Goal: Task Accomplishment & Management: Manage account settings

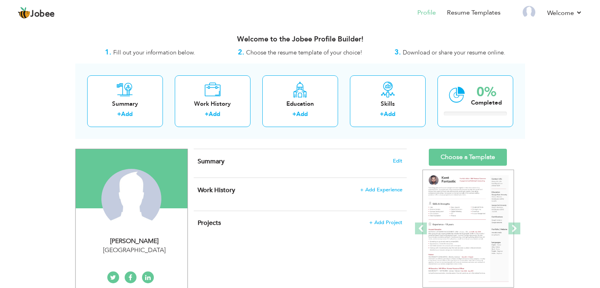
click at [260, 163] on h4 "Summary Edit" at bounding box center [300, 161] width 204 height 8
click at [401, 159] on span "Edit" at bounding box center [397, 161] width 9 height 6
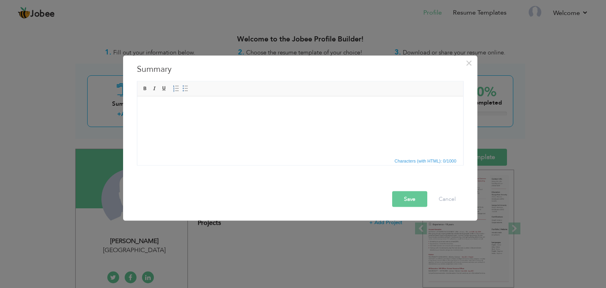
click at [277, 116] on html at bounding box center [300, 108] width 326 height 24
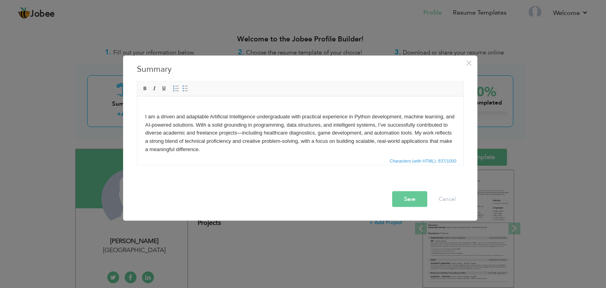
click at [145, 110] on body "I am a driven and adaptable Artificial Intelligence undergraduate with practica…" at bounding box center [300, 136] width 310 height 65
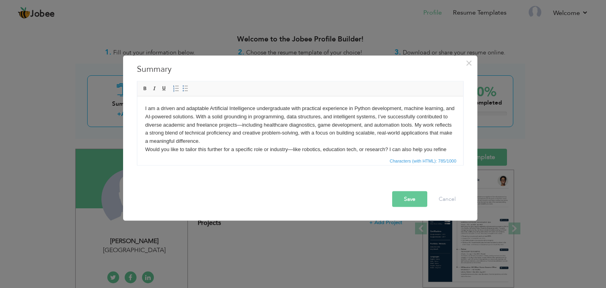
click at [273, 124] on body "I am a driven and adaptable Artificial Intelligence undergraduate with practica…" at bounding box center [300, 133] width 310 height 58
click at [292, 149] on body "I am a driven and adaptable Artificial Intelligence undergraduate with practica…" at bounding box center [300, 133] width 310 height 58
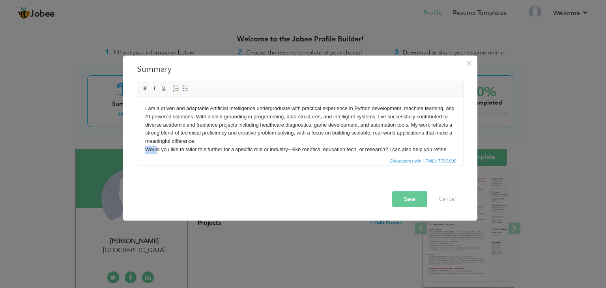
scroll to position [14, 0]
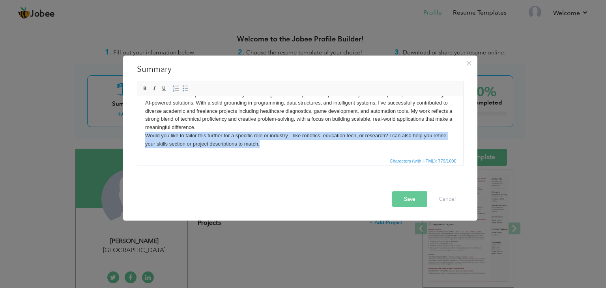
drag, startPoint x: 145, startPoint y: 149, endPoint x: 307, endPoint y: 152, distance: 161.8
click at [307, 152] on html "I am a driven and adaptable Artificial Intelligence undergraduate with practica…" at bounding box center [300, 118] width 326 height 73
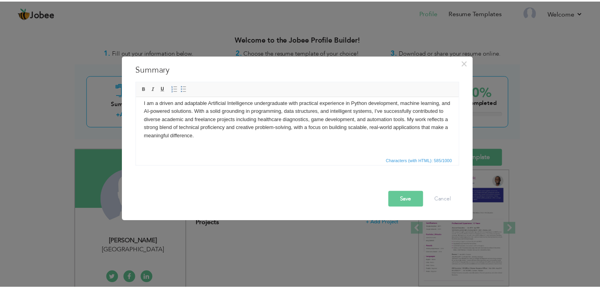
scroll to position [0, 0]
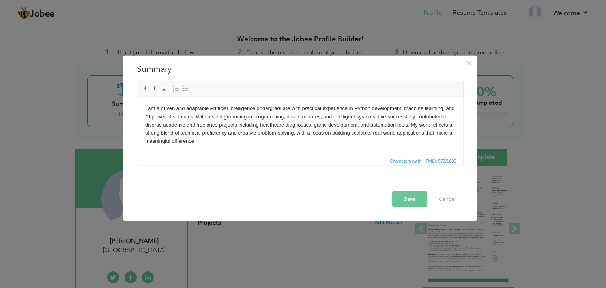
click at [413, 201] on button "Save" at bounding box center [409, 199] width 35 height 16
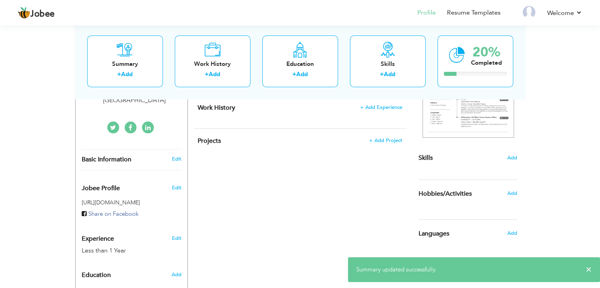
scroll to position [151, 0]
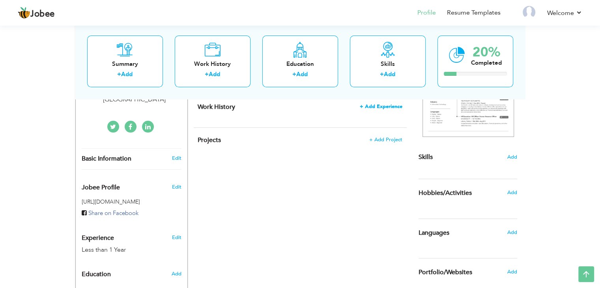
click at [391, 109] on span "+ Add Experience" at bounding box center [381, 107] width 43 height 6
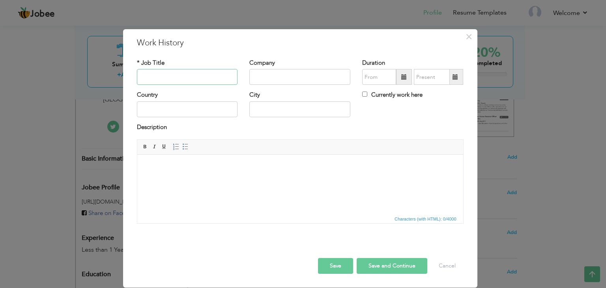
click at [208, 84] on input "text" at bounding box center [187, 77] width 101 height 16
type input "intern"
click at [280, 79] on input "text" at bounding box center [299, 77] width 101 height 16
type input "Tech Horizon Technologies"
click at [405, 76] on span at bounding box center [404, 77] width 6 height 6
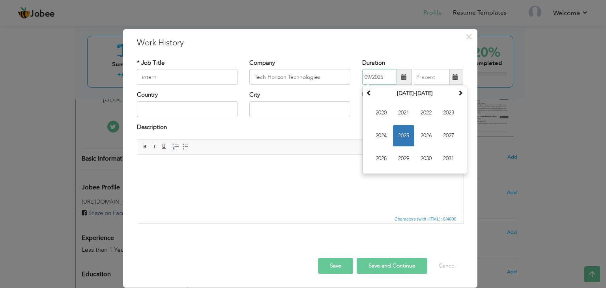
click at [405, 137] on span "2025" at bounding box center [403, 135] width 21 height 21
click at [428, 139] on span "[DATE]" at bounding box center [425, 135] width 21 height 21
type input "07/2025"
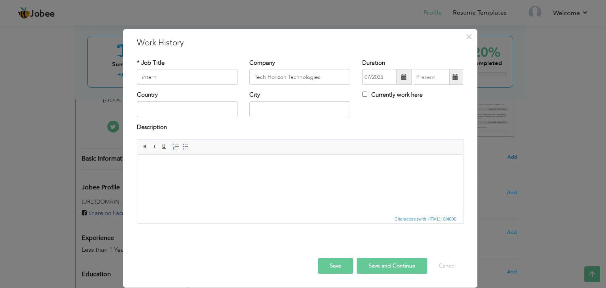
click at [458, 76] on span at bounding box center [455, 77] width 6 height 6
type input "09/2025"
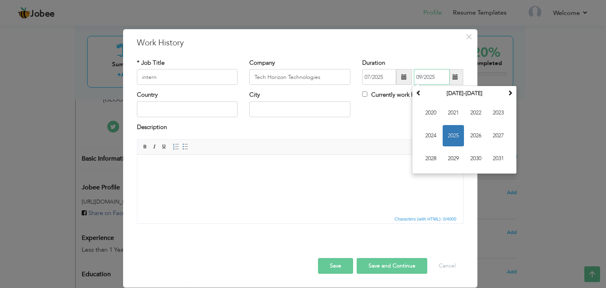
click at [454, 134] on span "2025" at bounding box center [453, 135] width 21 height 21
click at [436, 155] on span "Sep" at bounding box center [430, 158] width 21 height 21
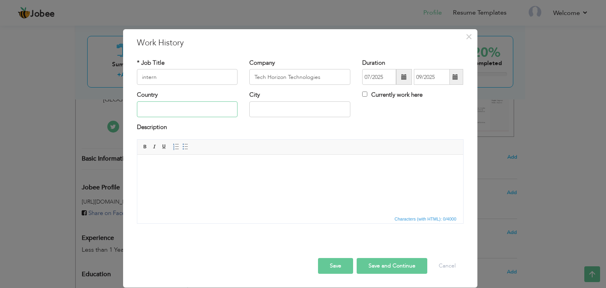
click at [205, 109] on input "text" at bounding box center [187, 109] width 101 height 16
type input "[GEOGRAPHIC_DATA]"
click at [284, 108] on input "text" at bounding box center [299, 109] width 101 height 16
type input "Lahore"
click at [251, 178] on html at bounding box center [300, 167] width 326 height 24
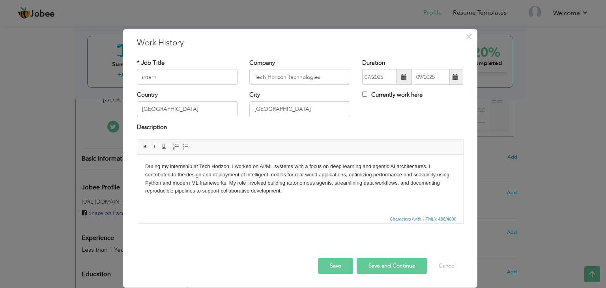
click at [337, 264] on button "Save" at bounding box center [335, 266] width 35 height 16
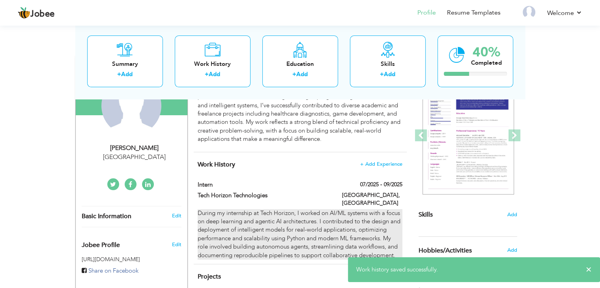
scroll to position [92, 0]
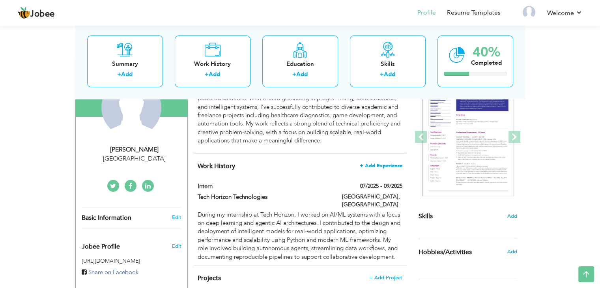
click at [393, 163] on span "+ Add Experience" at bounding box center [381, 166] width 43 height 6
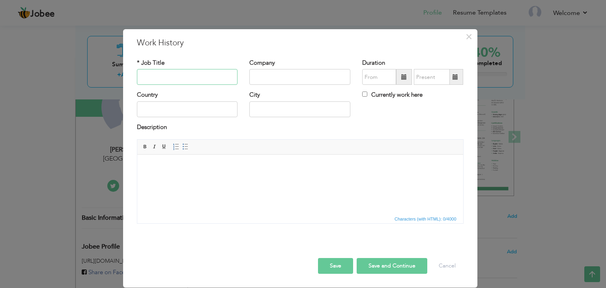
click at [201, 81] on input "text" at bounding box center [187, 77] width 101 height 16
type input "Python Web Development"
click at [275, 72] on input "text" at bounding box center [299, 77] width 101 height 16
type input "F"
type input "Upwork"
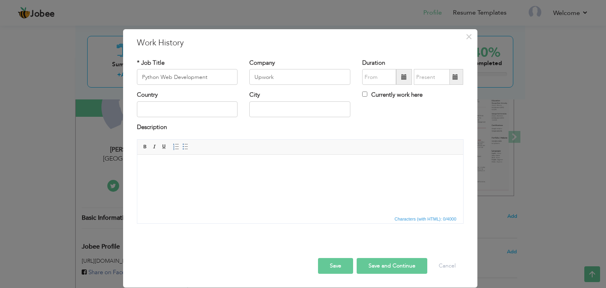
click at [407, 79] on span at bounding box center [404, 77] width 6 height 6
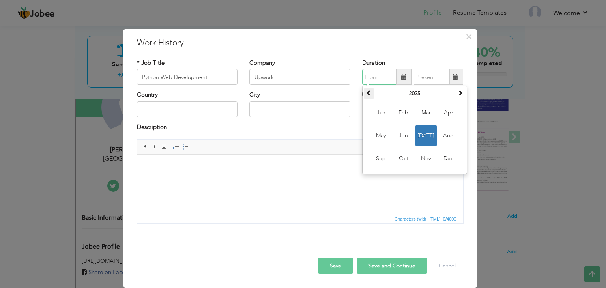
click at [365, 95] on th at bounding box center [368, 94] width 9 height 12
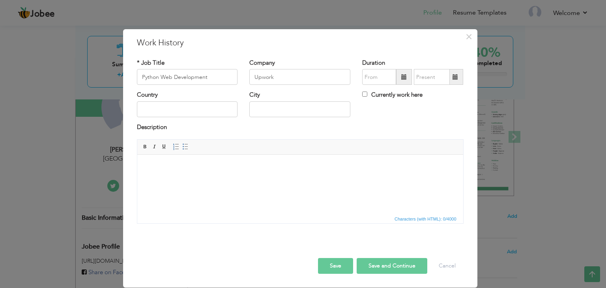
click at [402, 75] on span at bounding box center [404, 77] width 6 height 6
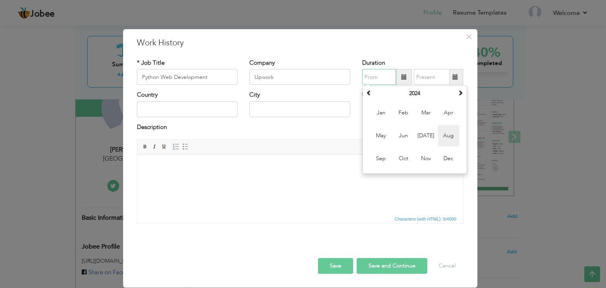
click at [449, 135] on span "Aug" at bounding box center [448, 135] width 21 height 21
type input "08/2024"
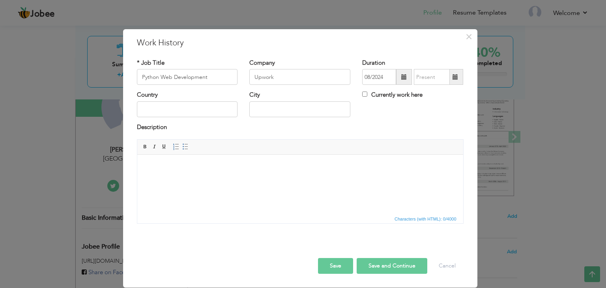
click at [456, 77] on span at bounding box center [455, 77] width 6 height 6
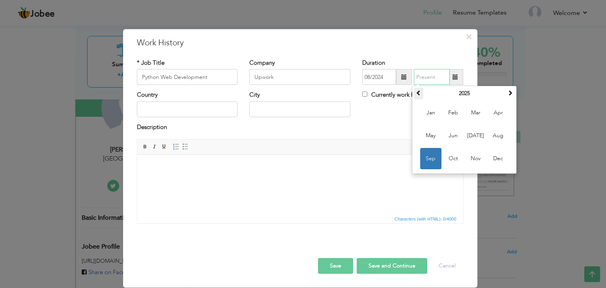
click at [416, 91] on span at bounding box center [419, 93] width 6 height 6
click at [503, 137] on span "Aug" at bounding box center [498, 135] width 21 height 21
type input "08/2024"
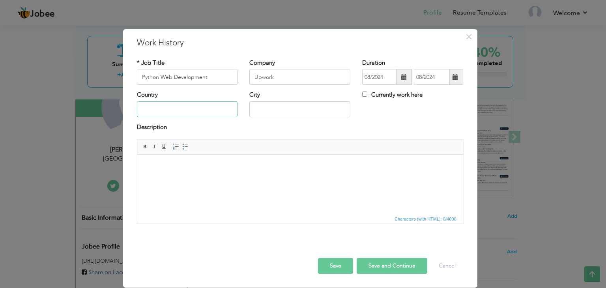
click at [199, 107] on input "text" at bounding box center [187, 109] width 101 height 16
type input "[GEOGRAPHIC_DATA]"
click at [276, 110] on input "text" at bounding box center [299, 109] width 101 height 16
type input "Lahore"
click at [247, 179] on html at bounding box center [300, 167] width 326 height 24
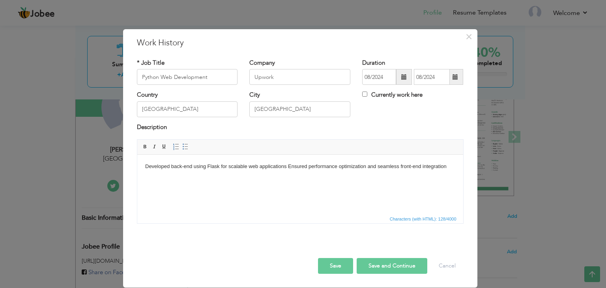
click at [288, 166] on body "Developed back-end using Flask for scalable web applications Ensured performanc…" at bounding box center [300, 167] width 310 height 8
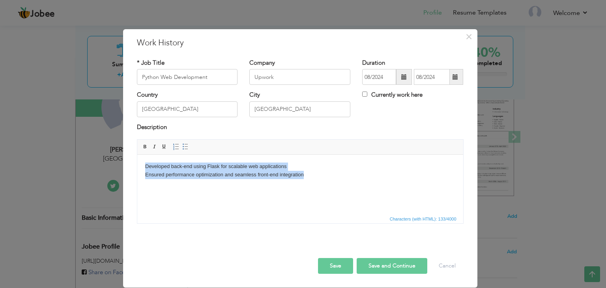
drag, startPoint x: 145, startPoint y: 165, endPoint x: 307, endPoint y: 178, distance: 163.0
click at [307, 178] on body "Developed back-end using Flask for scalable web applications ​​​​​​​ Ensured pe…" at bounding box center [300, 171] width 310 height 17
click at [185, 146] on span at bounding box center [185, 147] width 6 height 6
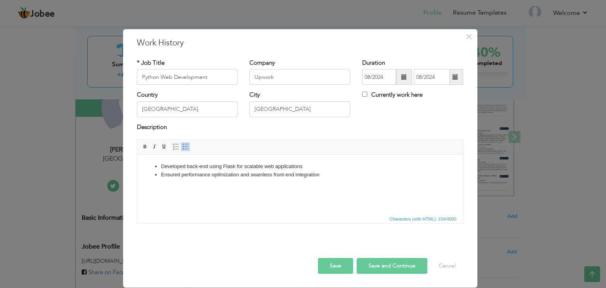
click at [309, 170] on li "Developed back-end using Flask for scalable web applications" at bounding box center [300, 167] width 278 height 8
click at [323, 175] on li "​​​​​​​ Ensured performance optimization and seamless front-end integration" at bounding box center [300, 175] width 278 height 8
click at [389, 269] on button "Save and Continue" at bounding box center [392, 266] width 71 height 16
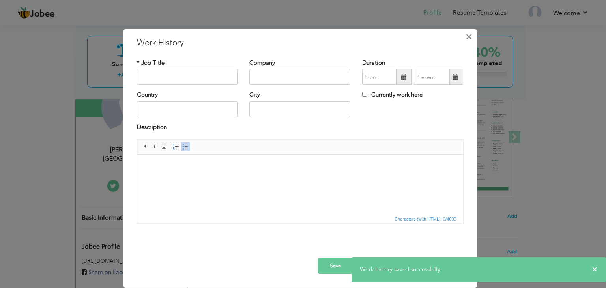
click at [470, 38] on span "×" at bounding box center [468, 37] width 7 height 14
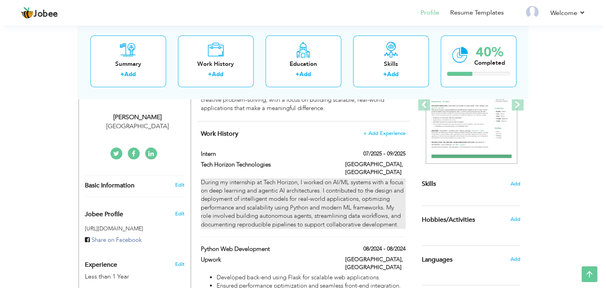
scroll to position [123, 0]
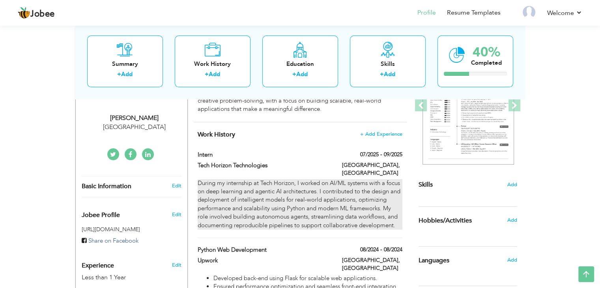
click at [334, 201] on div "During my internship at Tech Horizon, I worked on AI/ML systems with a focus on…" at bounding box center [300, 204] width 204 height 51
type input "intern"
type input "Tech Horizon Technologies"
type input "07/2025"
type input "09/2025"
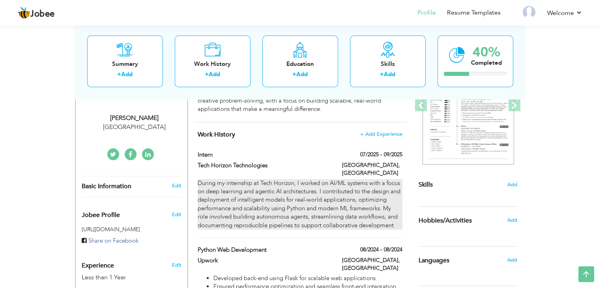
type input "[GEOGRAPHIC_DATA]"
type input "Lahore"
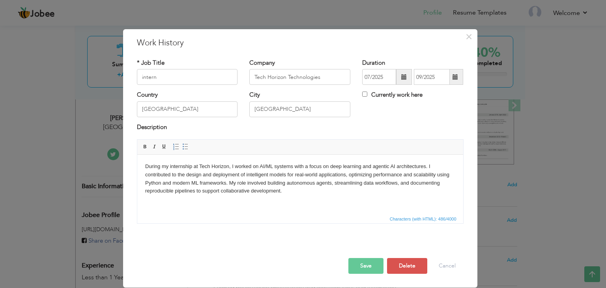
click at [289, 196] on html "During my internship at Tech Horizon, I worked on AI/ML systems with a focus on…" at bounding box center [300, 179] width 326 height 49
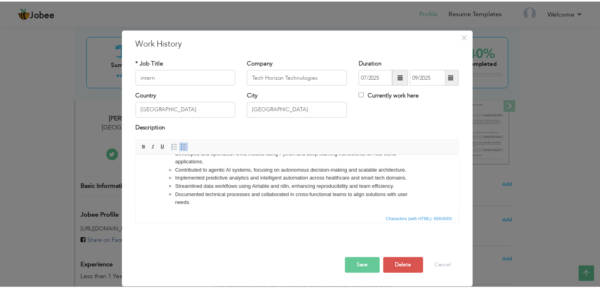
scroll to position [0, 0]
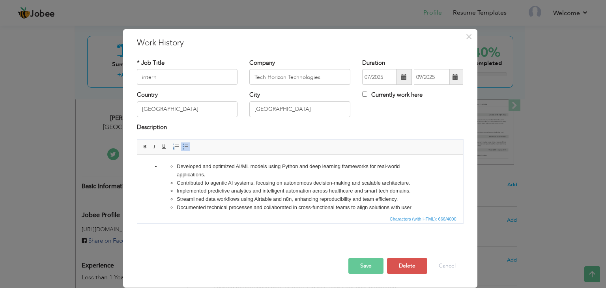
click at [160, 169] on ul "Developed and optimized AI/ML models using Python and deep learning frameworks …" at bounding box center [300, 192] width 310 height 58
click at [184, 147] on span at bounding box center [185, 147] width 6 height 6
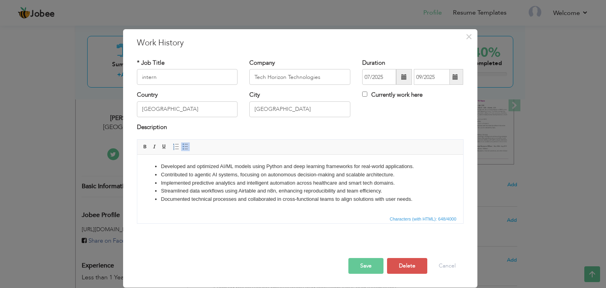
click at [372, 264] on button "Save" at bounding box center [365, 266] width 35 height 16
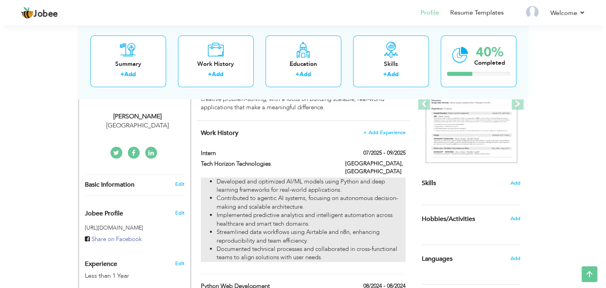
scroll to position [124, 0]
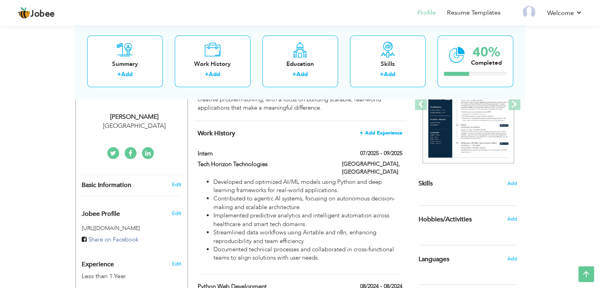
click at [385, 132] on span "+ Add Experience" at bounding box center [381, 133] width 43 height 6
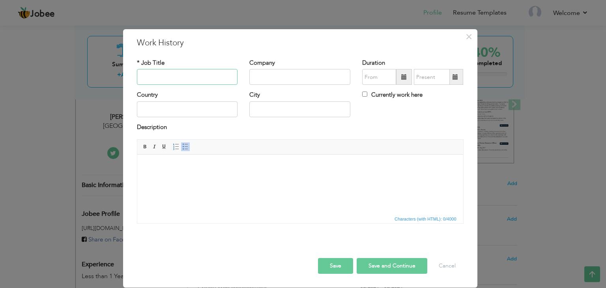
click at [184, 80] on input "text" at bounding box center [187, 77] width 101 height 16
type input "Intern"
click at [286, 81] on input "text" at bounding box center [299, 77] width 101 height 16
type input "DIY Space"
click at [406, 77] on span at bounding box center [404, 77] width 6 height 6
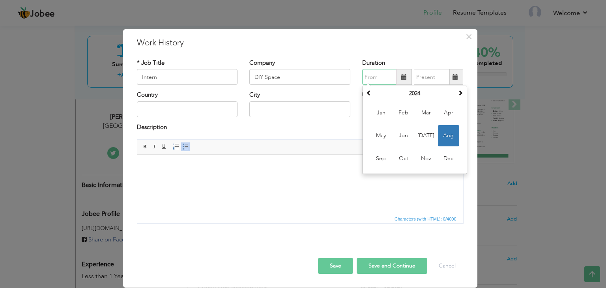
click at [466, 91] on div "August 2024 Su Mo Tu We Th Fr Sa 28 29 30 31 1 2 3 4 5 6 7 8 9 10 11 12 13 14 1…" at bounding box center [414, 130] width 105 height 88
click at [461, 92] on span at bounding box center [461, 93] width 6 height 6
click at [433, 136] on span "[DATE]" at bounding box center [425, 135] width 21 height 21
type input "07/2025"
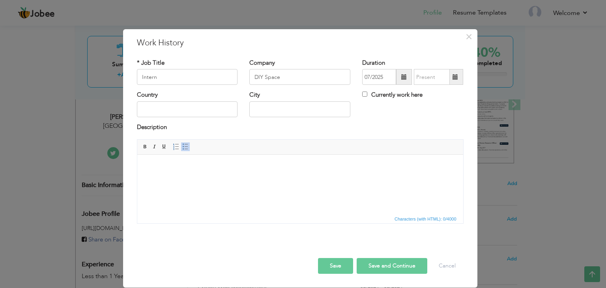
click at [388, 95] on label "Currently work here" at bounding box center [392, 95] width 60 height 8
click at [367, 95] on input "Currently work here" at bounding box center [364, 94] width 5 height 5
checkbox input "true"
click at [184, 110] on input "text" at bounding box center [187, 109] width 101 height 16
type input "[GEOGRAPHIC_DATA]"
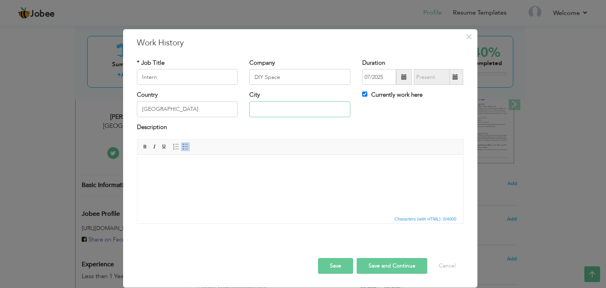
click at [262, 111] on input "text" at bounding box center [299, 109] width 101 height 16
type input "Lahore"
click at [279, 179] on html at bounding box center [300, 167] width 326 height 24
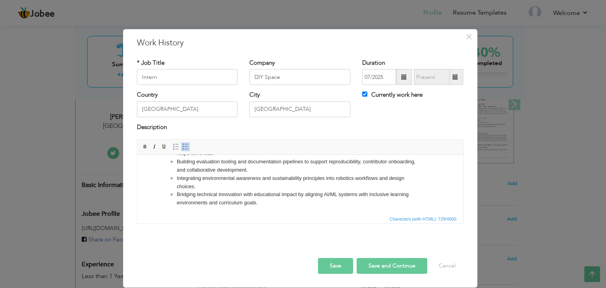
scroll to position [0, 0]
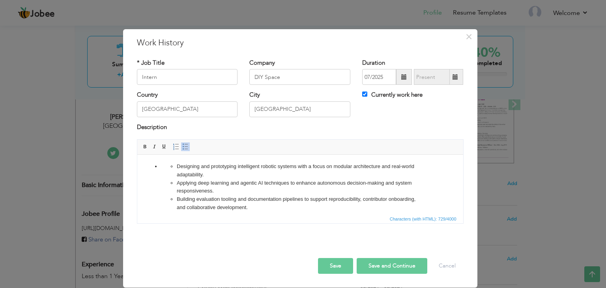
click at [185, 146] on span at bounding box center [185, 147] width 6 height 6
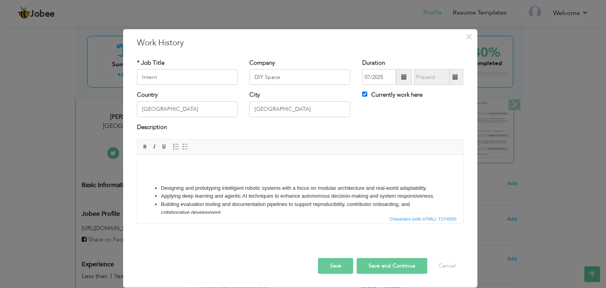
click at [346, 265] on button "Save" at bounding box center [335, 266] width 35 height 16
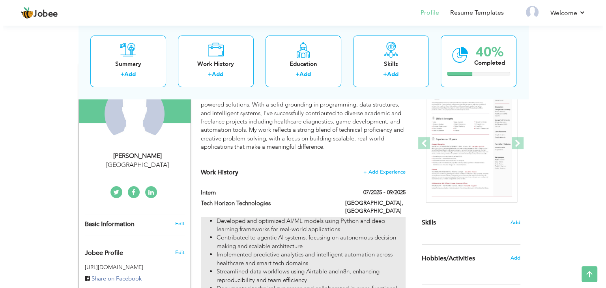
scroll to position [88, 0]
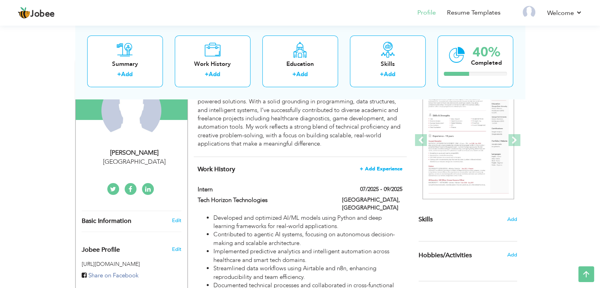
click at [386, 168] on span "+ Add Experience" at bounding box center [381, 169] width 43 height 6
checkbox input "false"
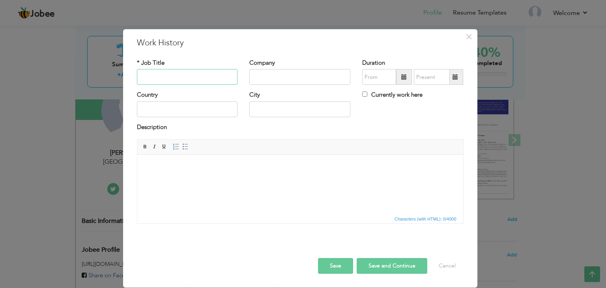
click at [191, 78] on input "text" at bounding box center [187, 77] width 101 height 16
type input "Intern"
click at [290, 81] on input "text" at bounding box center [299, 77] width 101 height 16
type input "M LABS"
click at [402, 78] on span at bounding box center [404, 77] width 6 height 6
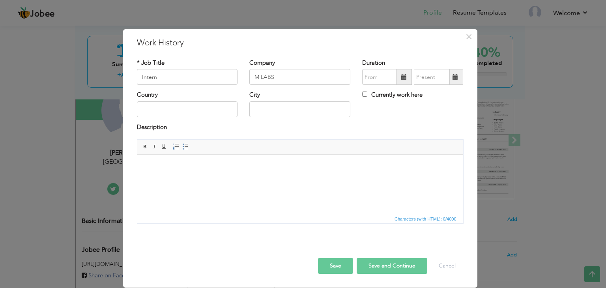
click at [408, 75] on span at bounding box center [404, 77] width 16 height 16
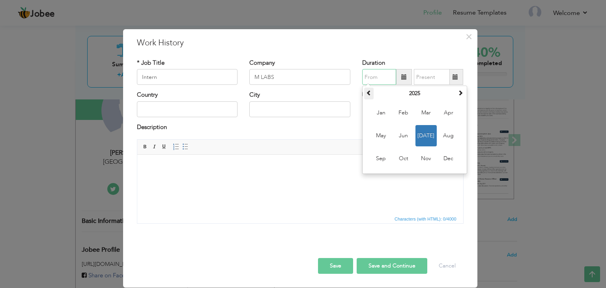
click at [370, 93] on span at bounding box center [369, 93] width 6 height 6
click at [404, 138] on span "Jun" at bounding box center [403, 135] width 21 height 21
type input "06/2024"
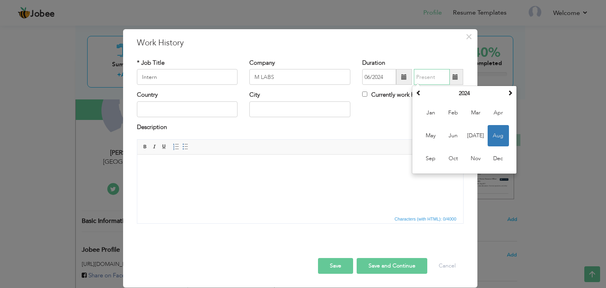
click at [446, 76] on input "text" at bounding box center [432, 77] width 36 height 16
click at [495, 131] on span "Aug" at bounding box center [498, 135] width 21 height 21
type input "08/2024"
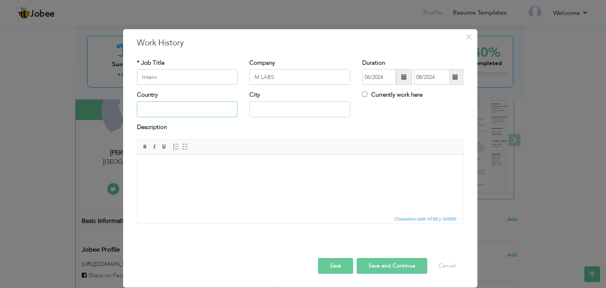
click at [192, 112] on input "text" at bounding box center [187, 109] width 101 height 16
type input "[GEOGRAPHIC_DATA]"
click at [276, 111] on input "text" at bounding box center [299, 109] width 101 height 16
type input "Lahore"
click at [231, 179] on html at bounding box center [300, 167] width 326 height 24
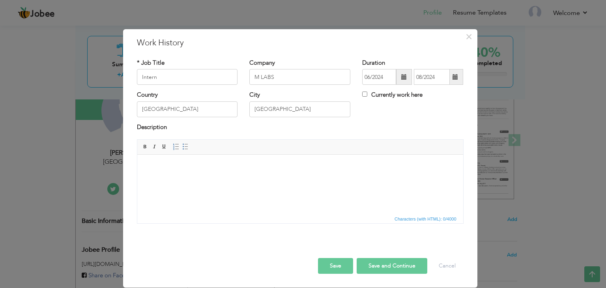
click at [314, 179] on html at bounding box center [300, 167] width 326 height 24
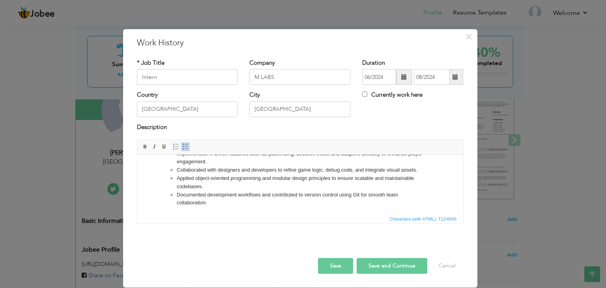
scroll to position [0, 0]
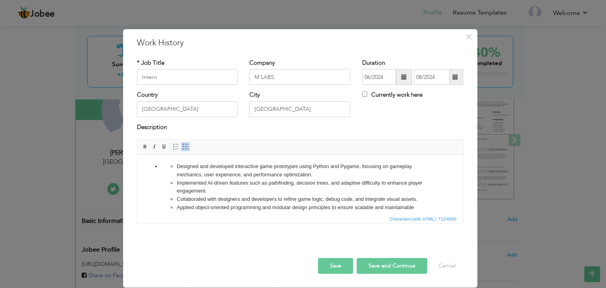
click at [168, 169] on ul "Designed and developed interactive game prototypes using Python and Pygame, foc…" at bounding box center [300, 200] width 278 height 74
click at [187, 146] on span at bounding box center [185, 147] width 6 height 6
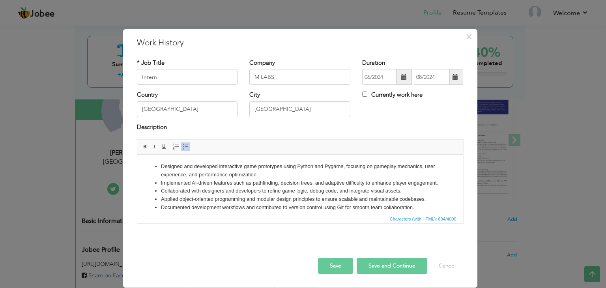
click at [330, 265] on button "Save" at bounding box center [335, 266] width 35 height 16
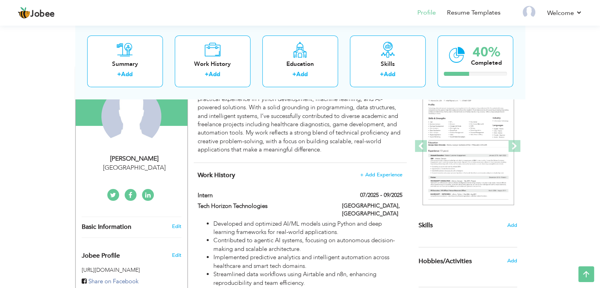
scroll to position [82, 0]
click at [387, 179] on h4 "Work History + Add Experience" at bounding box center [300, 176] width 204 height 8
click at [386, 175] on span "+ Add Experience" at bounding box center [381, 175] width 43 height 6
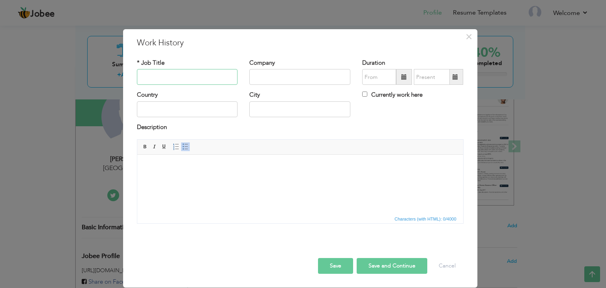
click at [188, 79] on input "text" at bounding box center [187, 77] width 101 height 16
type input "Amazon VA"
click at [280, 78] on input "text" at bounding box center [299, 77] width 101 height 16
click at [406, 77] on span at bounding box center [404, 77] width 6 height 6
click at [290, 78] on input "Grow Commere" at bounding box center [299, 77] width 101 height 16
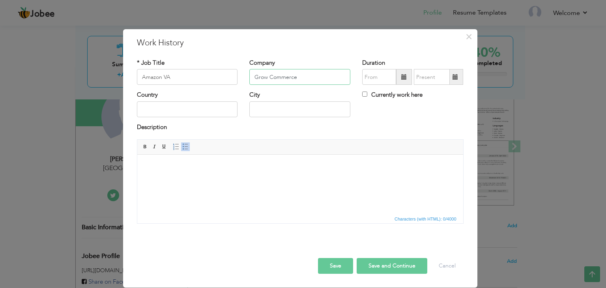
type input "Grow Commerce"
click at [401, 81] on span at bounding box center [404, 77] width 16 height 16
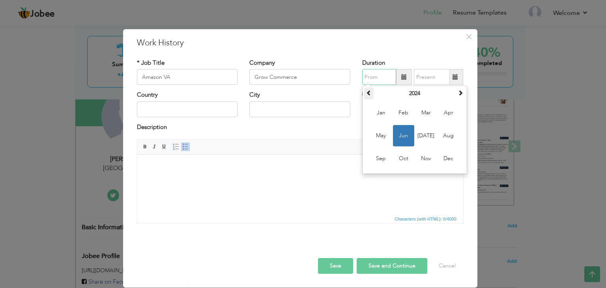
click at [367, 88] on th at bounding box center [368, 94] width 9 height 12
click at [412, 152] on span "Oct" at bounding box center [403, 158] width 21 height 21
type input "10/2023"
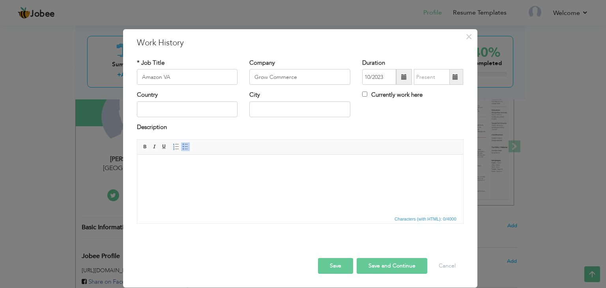
click at [457, 79] on span at bounding box center [455, 77] width 6 height 6
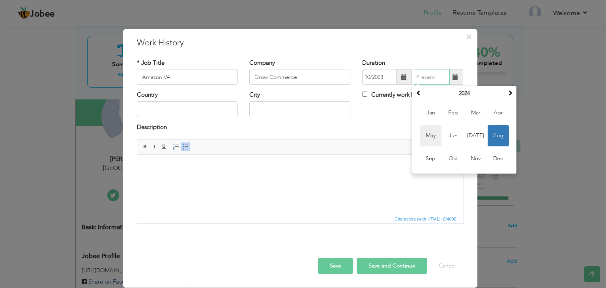
click at [439, 140] on span "May" at bounding box center [430, 135] width 21 height 21
type input "05/2024"
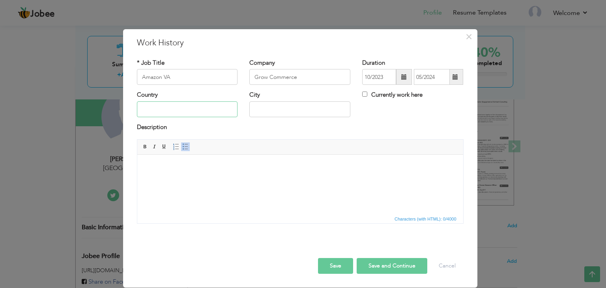
click at [206, 112] on input "text" at bounding box center [187, 109] width 101 height 16
type input "[GEOGRAPHIC_DATA]"
click at [286, 111] on input "text" at bounding box center [299, 109] width 101 height 16
type input "Lahore"
click at [270, 179] on html at bounding box center [300, 167] width 326 height 24
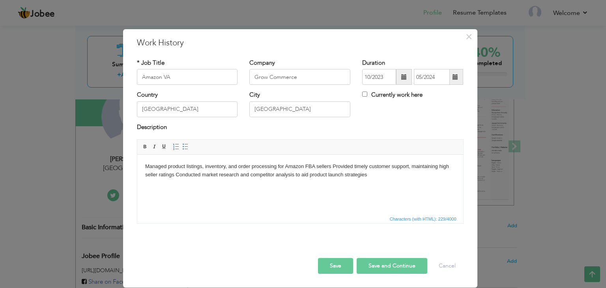
click at [332, 167] on body "Managed product listings, inventory, and order processing for Amazon FBA seller…" at bounding box center [300, 171] width 310 height 17
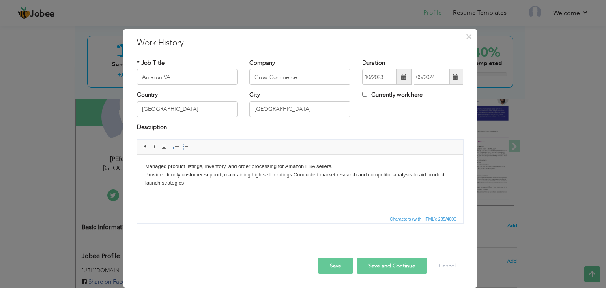
click at [291, 174] on body "Managed product listings, inventory, and order processing for Amazon FBA seller…" at bounding box center [300, 175] width 310 height 24
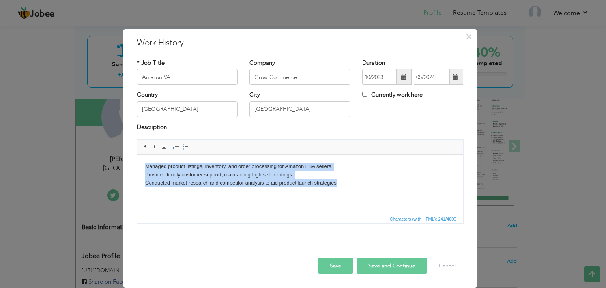
drag, startPoint x: 351, startPoint y: 185, endPoint x: 142, endPoint y: 165, distance: 209.2
click at [142, 165] on html "Managed product listings, inventory, and order processing for Amazon FBA seller…" at bounding box center [300, 175] width 326 height 40
click at [185, 144] on span at bounding box center [185, 147] width 6 height 6
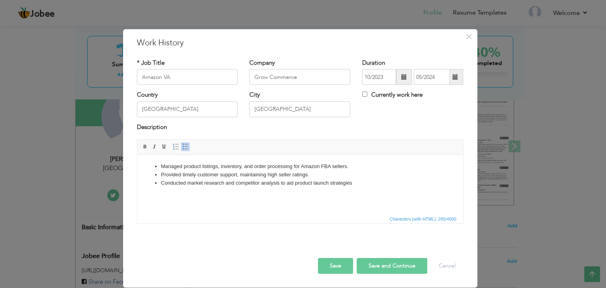
click at [336, 265] on button "Save" at bounding box center [335, 266] width 35 height 16
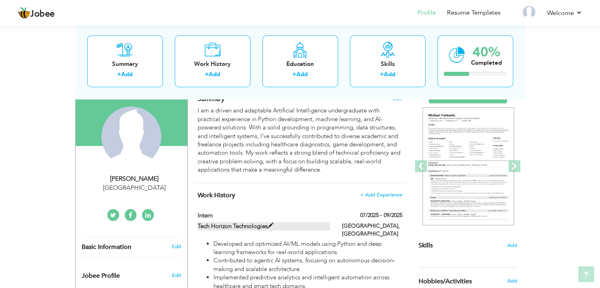
scroll to position [78, 0]
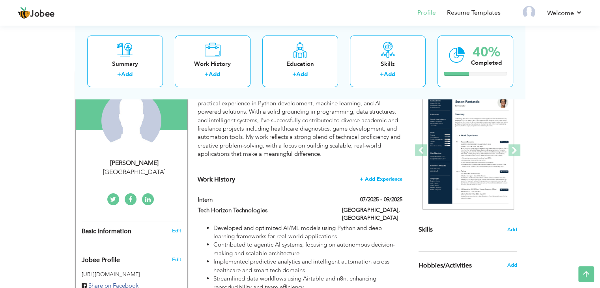
click at [376, 181] on span "+ Add Experience" at bounding box center [381, 179] width 43 height 6
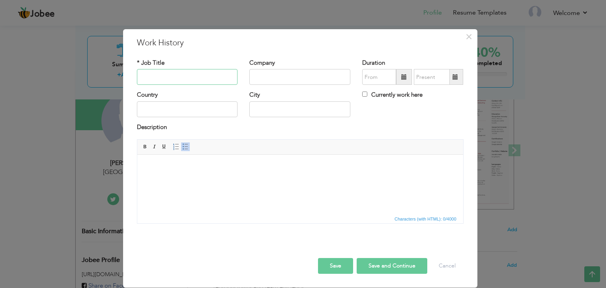
click at [207, 77] on input "text" at bounding box center [187, 77] width 101 height 16
type input "Rider Support Specialist"
click at [269, 73] on input "text" at bounding box center [299, 77] width 101 height 16
type input "MindBridge"
click at [406, 75] on span at bounding box center [404, 77] width 6 height 6
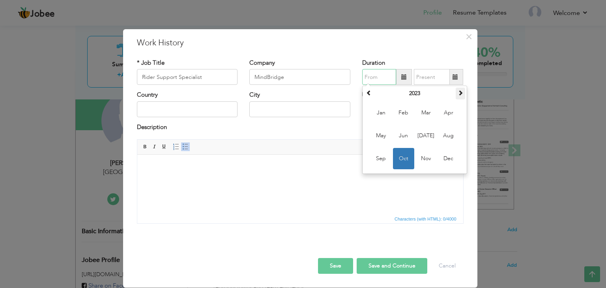
click at [462, 90] on span at bounding box center [461, 93] width 6 height 6
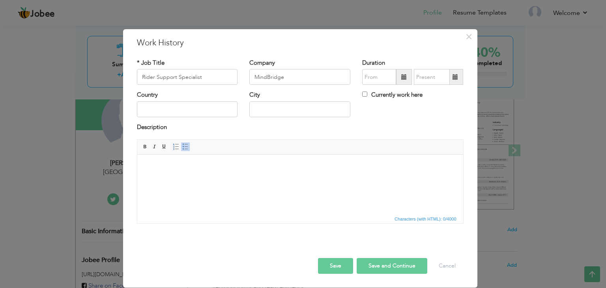
click at [399, 78] on span at bounding box center [404, 77] width 16 height 16
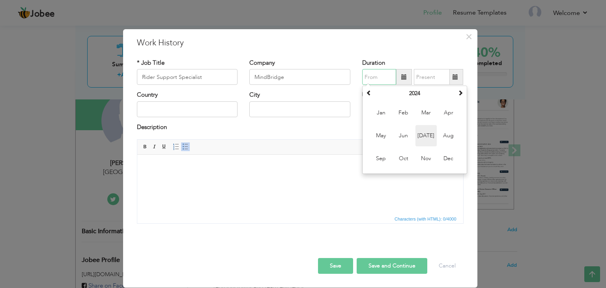
click at [429, 138] on span "[DATE]" at bounding box center [425, 135] width 21 height 21
type input "07/2024"
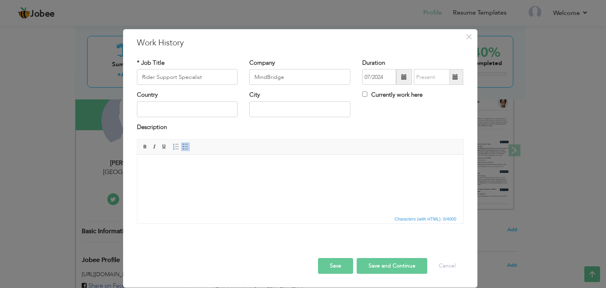
click at [456, 77] on span at bounding box center [455, 77] width 6 height 6
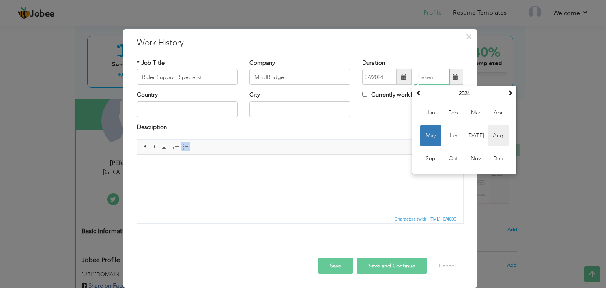
click at [496, 136] on span "Aug" at bounding box center [498, 135] width 21 height 21
type input "08/2024"
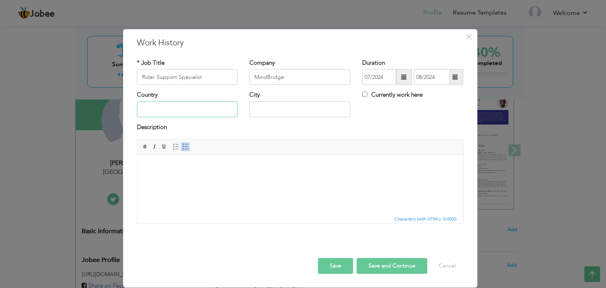
click at [185, 113] on input "text" at bounding box center [187, 109] width 101 height 16
type input "[GEOGRAPHIC_DATA]"
click at [263, 108] on input "text" at bounding box center [299, 109] width 101 height 16
type input "Lahore"
click at [279, 179] on html at bounding box center [300, 167] width 326 height 24
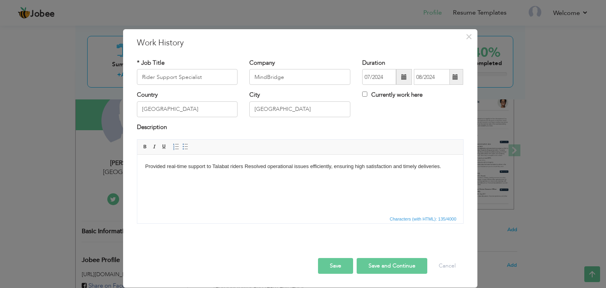
click at [243, 167] on body "Provided real-time support to Talabat riders Resolved operational issues effici…" at bounding box center [300, 167] width 310 height 8
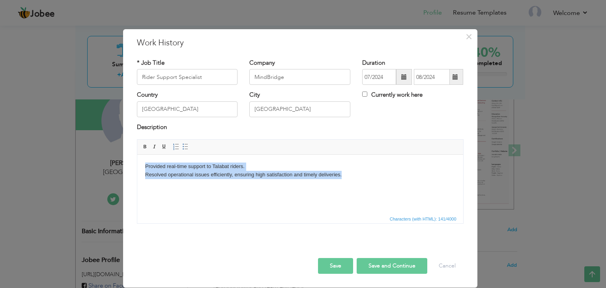
drag, startPoint x: 346, startPoint y: 174, endPoint x: 143, endPoint y: 157, distance: 203.9
click at [143, 157] on html "Provided real-time support to Talabat riders. ​​​​​​​ Resolved operational issu…" at bounding box center [300, 171] width 326 height 32
click at [185, 149] on span at bounding box center [185, 147] width 6 height 6
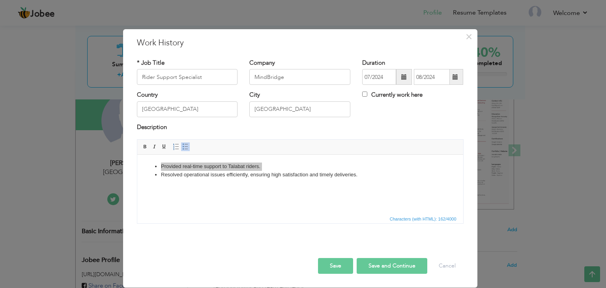
click at [340, 263] on button "Save" at bounding box center [335, 266] width 35 height 16
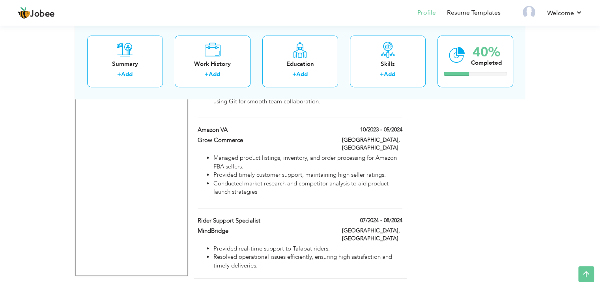
scroll to position [654, 0]
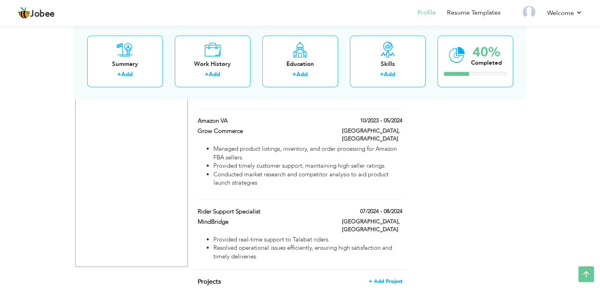
click at [387, 278] on span "+ Add Project" at bounding box center [386, 281] width 34 height 6
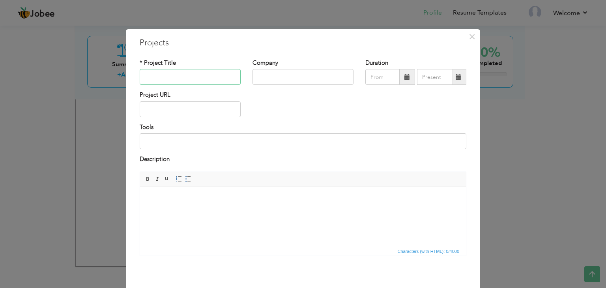
click at [187, 78] on input "text" at bounding box center [190, 77] width 101 height 16
click at [469, 37] on span "×" at bounding box center [472, 37] width 7 height 14
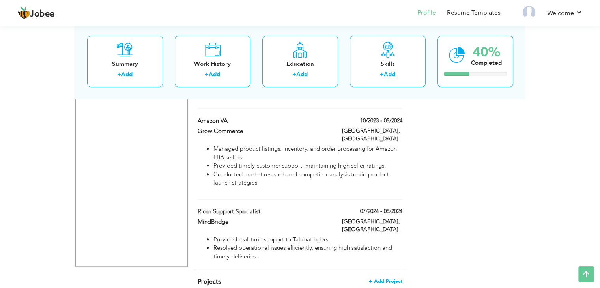
click at [393, 278] on span "+ Add Project" at bounding box center [386, 281] width 34 height 6
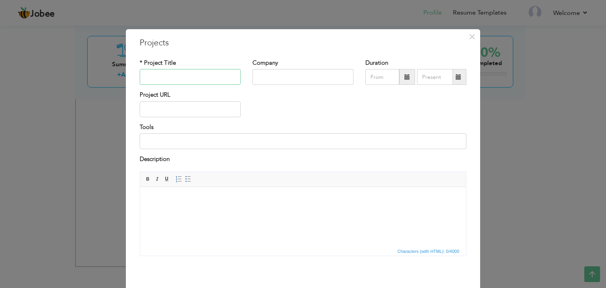
click at [191, 82] on input "text" at bounding box center [190, 77] width 101 height 16
click at [186, 79] on input "Ea" at bounding box center [190, 77] width 101 height 16
paste input "Early Detection and Classification of [MEDICAL_DATA]"
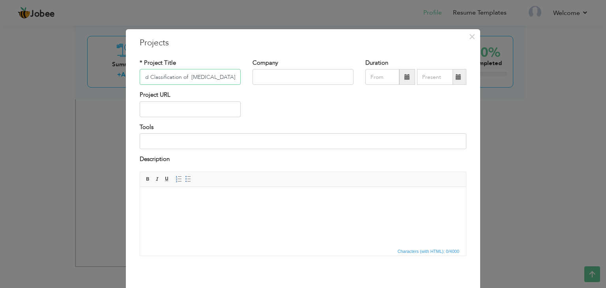
scroll to position [32, 0]
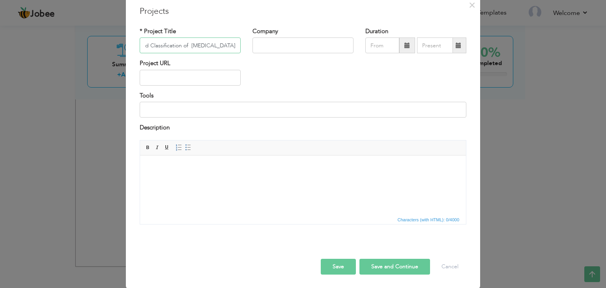
type input "Early Detection and Classification of [MEDICAL_DATA]"
click at [396, 264] on button "Save and Continue" at bounding box center [394, 267] width 71 height 16
click at [173, 48] on input "text" at bounding box center [190, 45] width 101 height 16
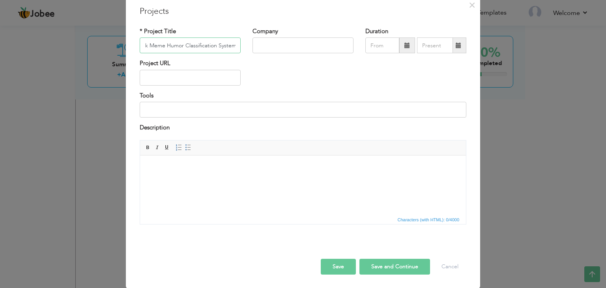
type input "Dank Meme Humor Classification System"
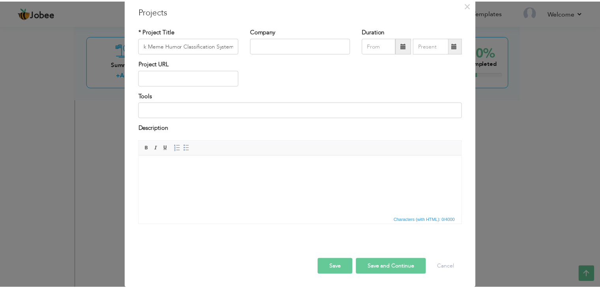
scroll to position [0, 0]
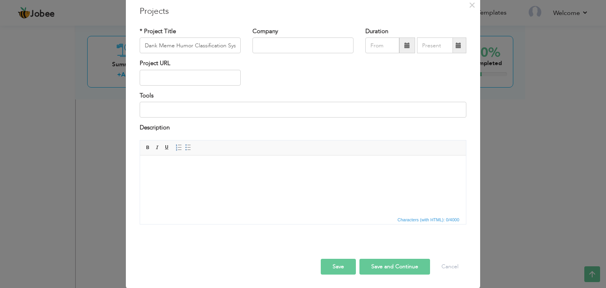
click at [402, 269] on button "Save and Continue" at bounding box center [394, 267] width 71 height 16
click at [209, 45] on input "text" at bounding box center [190, 45] width 101 height 16
paste input "IoT Healthcare Security"
type input "IoT Healthcare Security"
click at [394, 267] on button "Save and Continue" at bounding box center [394, 267] width 71 height 16
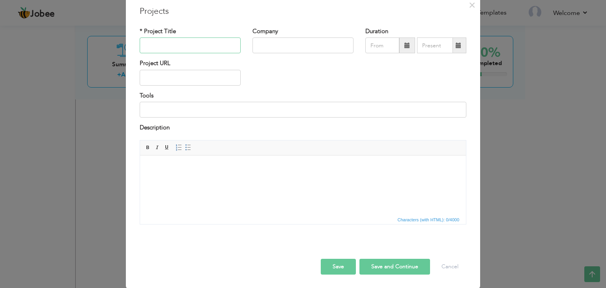
click at [185, 44] on input "text" at bounding box center [190, 45] width 101 height 16
type input "Historical Building Architecture DNN"
click at [338, 269] on button "Save" at bounding box center [338, 267] width 35 height 16
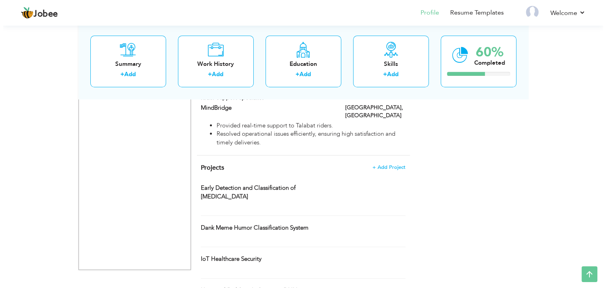
scroll to position [772, 0]
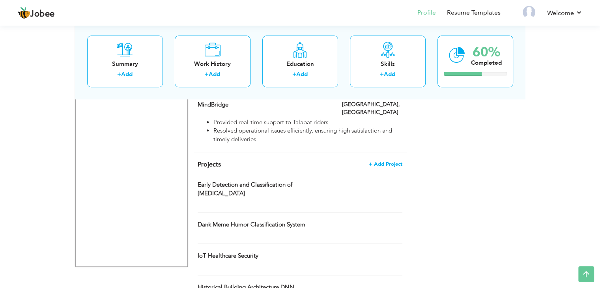
click at [386, 161] on span "+ Add Project" at bounding box center [386, 164] width 34 height 6
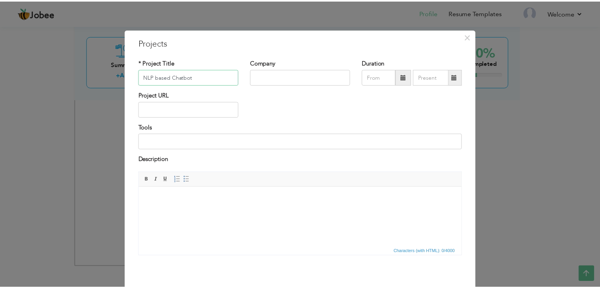
scroll to position [32, 0]
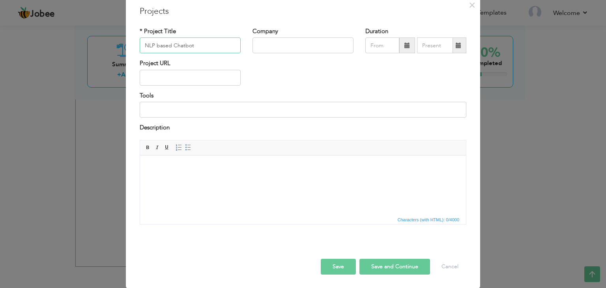
type input "NLP based Chatbot"
click at [372, 264] on button "Save and Continue" at bounding box center [394, 267] width 71 height 16
click at [196, 41] on input "text" at bounding box center [190, 45] width 101 height 16
type input "Rule based chatbot"
click at [382, 264] on button "Save and Continue" at bounding box center [394, 267] width 71 height 16
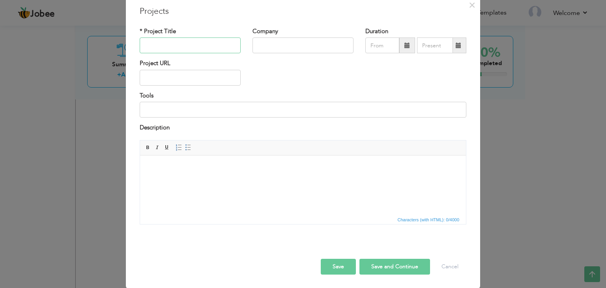
click at [175, 52] on input "text" at bounding box center [190, 45] width 101 height 16
type input "Smart Email Agent"
click at [380, 267] on button "Save and Continue" at bounding box center [394, 267] width 71 height 16
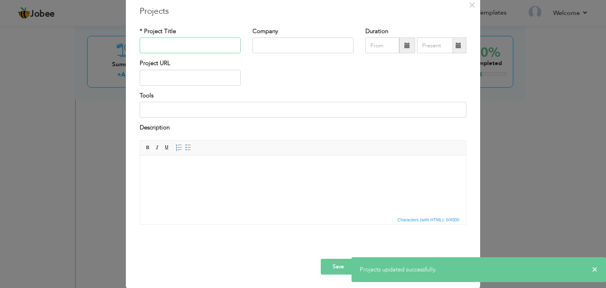
click at [164, 50] on input "text" at bounding box center [190, 45] width 101 height 16
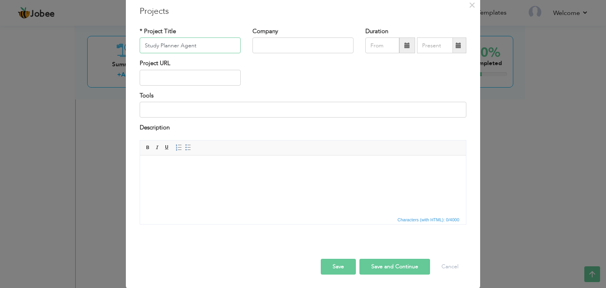
type input "Study Planner Agent"
click at [383, 269] on button "Save and Continue" at bounding box center [394, 267] width 71 height 16
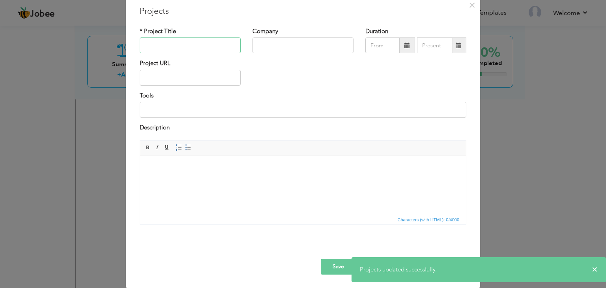
click at [206, 47] on input "text" at bounding box center [190, 45] width 101 height 16
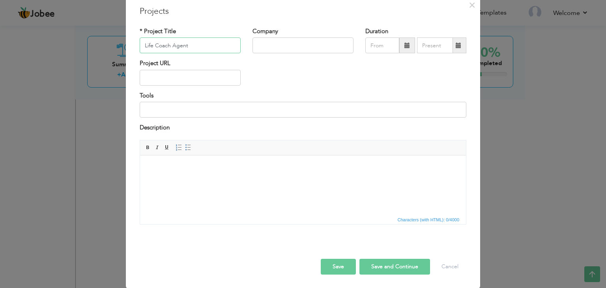
type input "Life Coach Agent"
click at [396, 269] on button "Save and Continue" at bounding box center [394, 267] width 71 height 16
click at [188, 41] on input "text" at bounding box center [190, 45] width 101 height 16
type input "Robotic Arm"
click at [403, 264] on button "Save and Continue" at bounding box center [394, 267] width 71 height 16
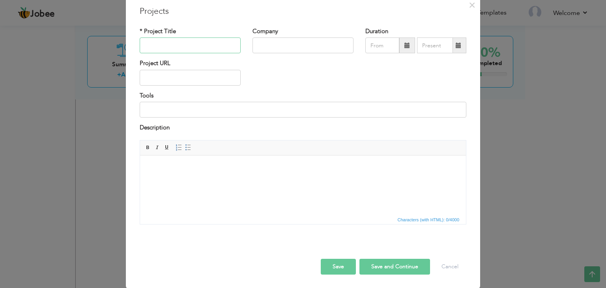
click at [201, 47] on input "text" at bounding box center [190, 45] width 101 height 16
type input "Lead Qualifier Agent"
click at [404, 266] on button "Save and Continue" at bounding box center [394, 267] width 71 height 16
click at [191, 46] on input "text" at bounding box center [190, 45] width 101 height 16
paste input "Laptop Price Predictor"
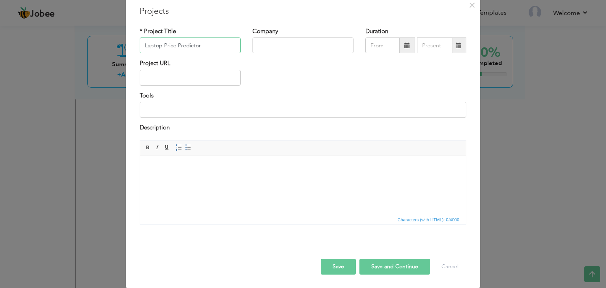
type input "Laptop Price Predictor"
click at [392, 261] on button "Save and Continue" at bounding box center [394, 267] width 71 height 16
click at [196, 43] on input "text" at bounding box center [190, 45] width 101 height 16
paste input "Flight Management System"
type input "Flight Management System"
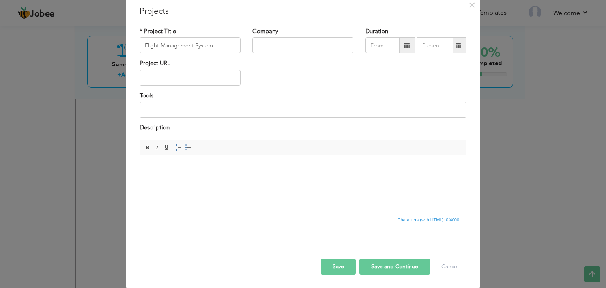
click at [381, 264] on button "Save and Continue" at bounding box center [394, 267] width 71 height 16
click at [181, 51] on input "text" at bounding box center [190, 45] width 101 height 16
paste input "Inventory Management system"
type input "Inventory Management system"
click at [385, 264] on button "Save and Continue" at bounding box center [394, 267] width 71 height 16
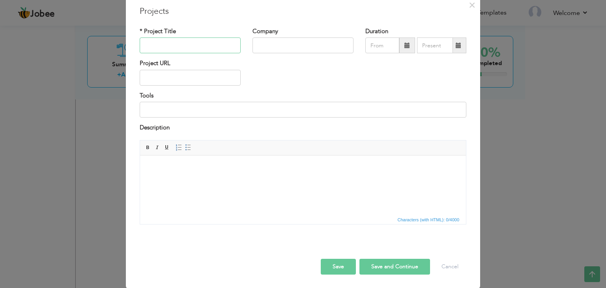
click at [213, 45] on input "text" at bounding box center [190, 45] width 101 height 16
paste input "Coffee Machine"
type input "Coffee Machine System"
click at [392, 264] on button "Save and Continue" at bounding box center [394, 267] width 71 height 16
click at [194, 49] on input "text" at bounding box center [190, 45] width 101 height 16
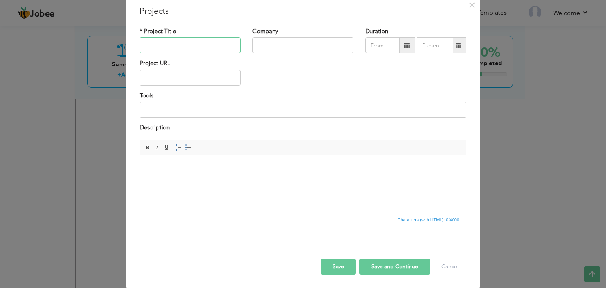
paste input "Hirst Gaming System"
type input "Hirst Gaming System"
click at [393, 264] on button "Save and Continue" at bounding box center [394, 267] width 71 height 16
click at [191, 45] on input "text" at bounding box center [190, 45] width 101 height 16
paste input "Hangman Game"
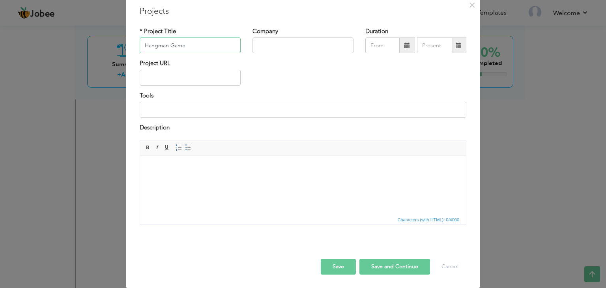
type input "Hangman Game"
click at [396, 267] on button "Save and Continue" at bounding box center [394, 267] width 71 height 16
click at [168, 49] on input "text" at bounding box center [190, 45] width 101 height 16
paste input "Number Guessing Game"
type input "Number Guessing Game"
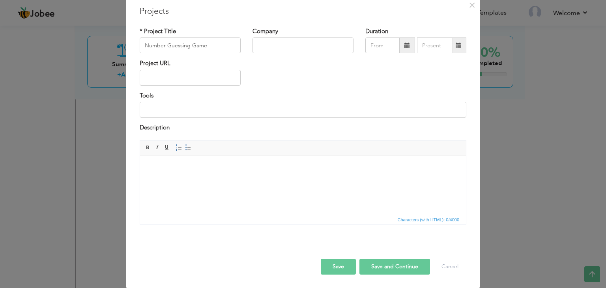
click at [389, 273] on button "Save and Continue" at bounding box center [394, 267] width 71 height 16
click at [176, 48] on input "text" at bounding box center [190, 45] width 101 height 16
paste input "Building password Manager"
type input "Building password Manager"
click at [380, 269] on button "Save and Continue" at bounding box center [394, 267] width 71 height 16
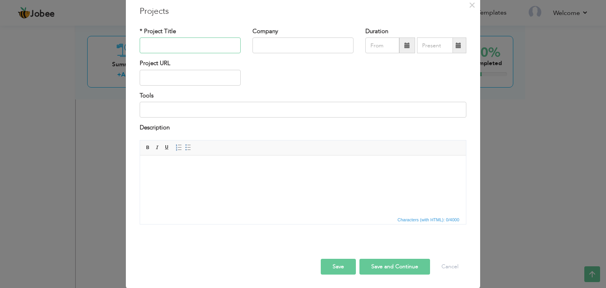
click at [200, 50] on input "text" at bounding box center [190, 45] width 101 height 16
paste input "Blackjack Capstone Project"
type input "Blackjack Capstone Project"
click at [401, 260] on button "Save and Continue" at bounding box center [394, 267] width 71 height 16
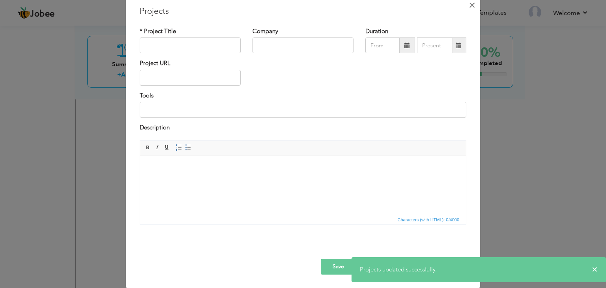
click at [472, 5] on span "×" at bounding box center [472, 5] width 7 height 14
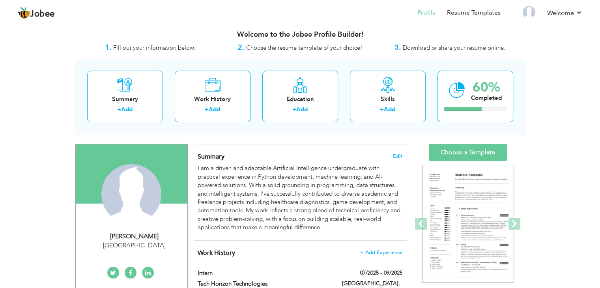
scroll to position [6, 0]
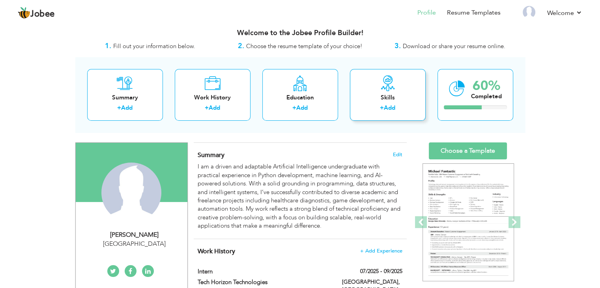
click at [390, 110] on link "Add" at bounding box center [389, 108] width 11 height 8
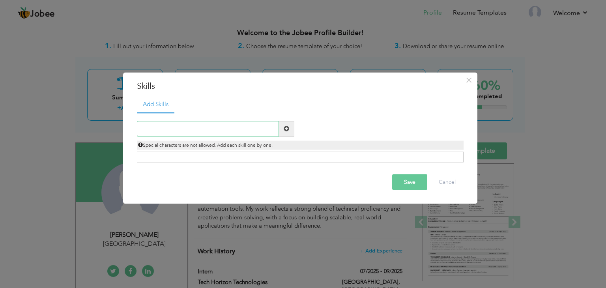
click at [234, 131] on input "text" at bounding box center [208, 129] width 142 height 16
type input "n8n"
click at [399, 184] on button "Save" at bounding box center [409, 182] width 35 height 16
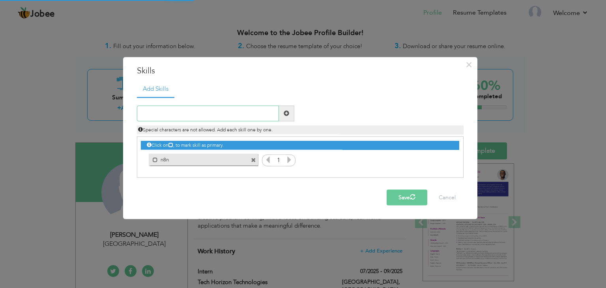
click at [202, 112] on input "text" at bounding box center [208, 113] width 142 height 16
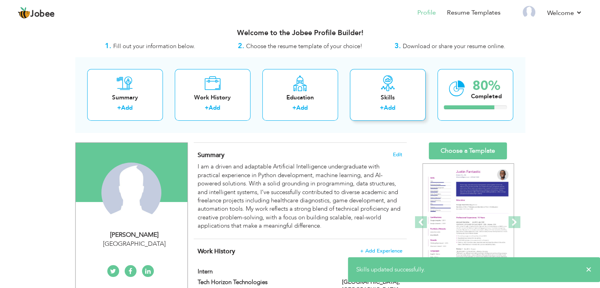
click at [404, 107] on div "+ Add" at bounding box center [387, 109] width 63 height 10
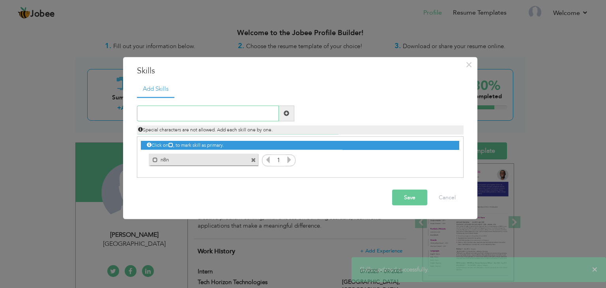
click at [210, 112] on input "text" at bounding box center [208, 113] width 142 height 16
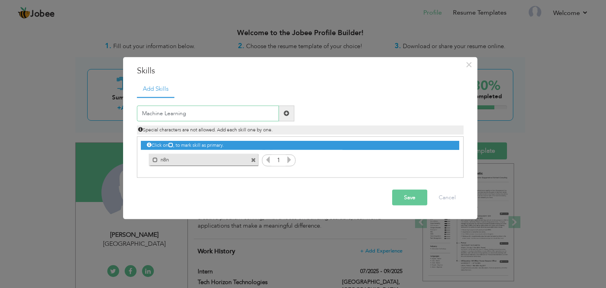
type input "Machine Learning"
click at [415, 197] on button "Save" at bounding box center [409, 197] width 35 height 16
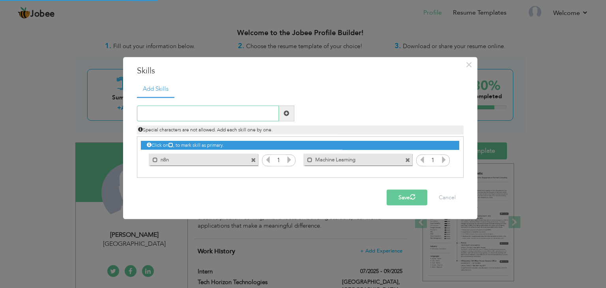
click at [194, 115] on input "text" at bounding box center [208, 113] width 142 height 16
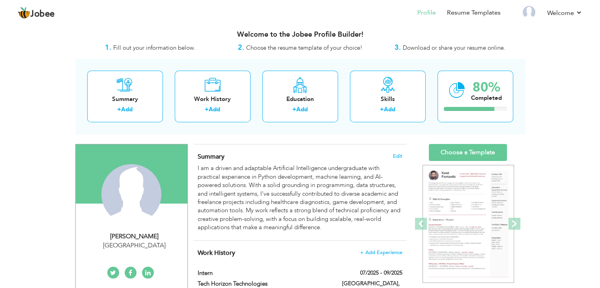
scroll to position [0, 0]
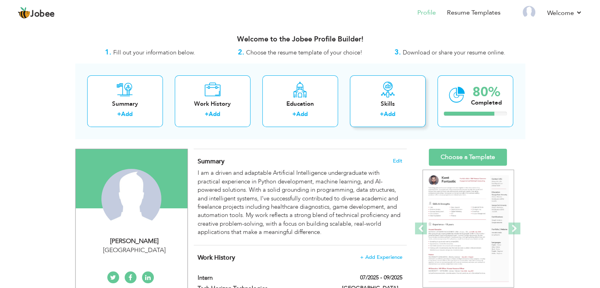
click at [390, 114] on link "Add" at bounding box center [389, 114] width 11 height 8
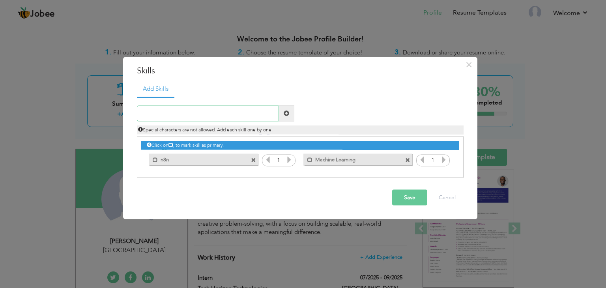
click at [205, 114] on input "text" at bounding box center [208, 113] width 142 height 16
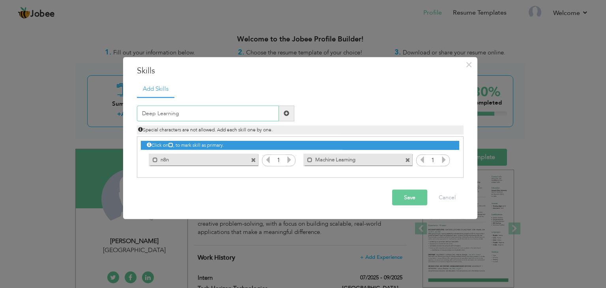
type input "Deep Learning"
click at [288, 116] on span at bounding box center [287, 113] width 6 height 6
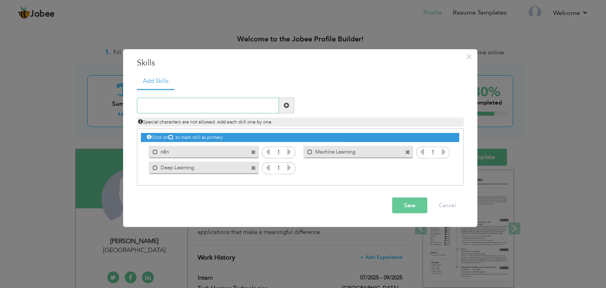
click at [240, 110] on input "text" at bounding box center [208, 105] width 142 height 16
type input "NLP"
click at [283, 106] on span at bounding box center [286, 105] width 15 height 16
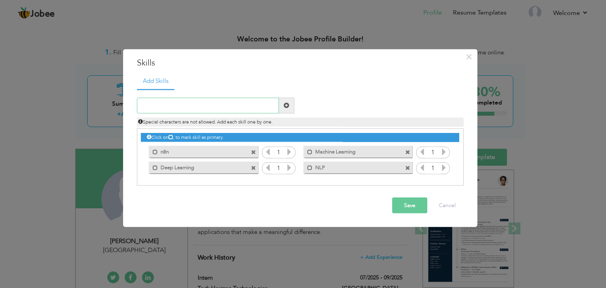
click at [243, 106] on input "text" at bounding box center [208, 105] width 142 height 16
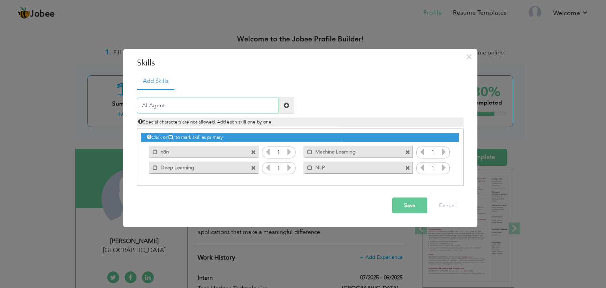
type input "AI Agent"
click at [284, 108] on span at bounding box center [287, 106] width 6 height 6
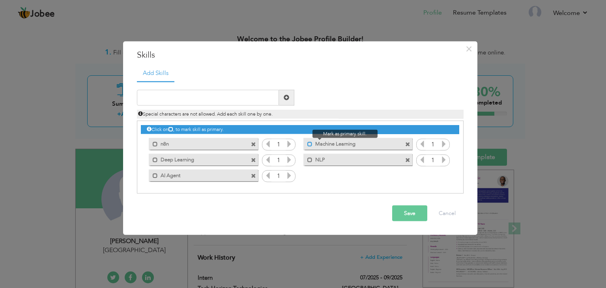
click at [310, 145] on span at bounding box center [309, 144] width 5 height 5
click at [310, 145] on span at bounding box center [311, 144] width 5 height 5
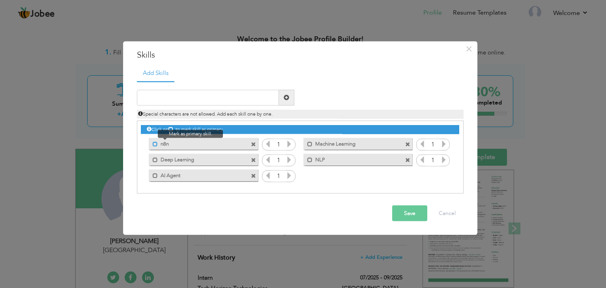
click at [156, 144] on span at bounding box center [155, 144] width 5 height 5
click at [156, 144] on span at bounding box center [156, 144] width 5 height 5
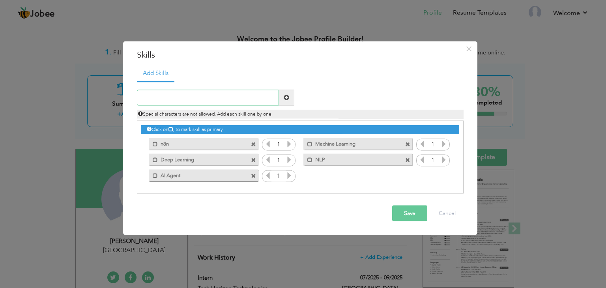
click at [213, 96] on input "text" at bounding box center [208, 98] width 142 height 16
click at [408, 215] on button "Save" at bounding box center [409, 213] width 35 height 16
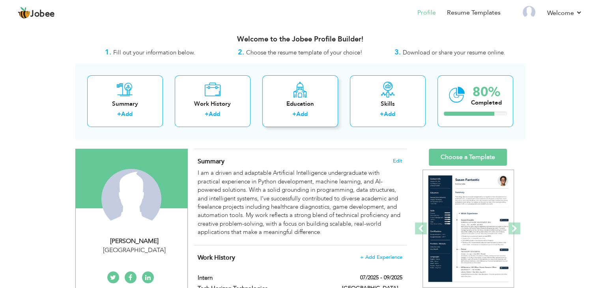
click at [318, 109] on div "Education + Add" at bounding box center [300, 101] width 76 height 52
radio input "true"
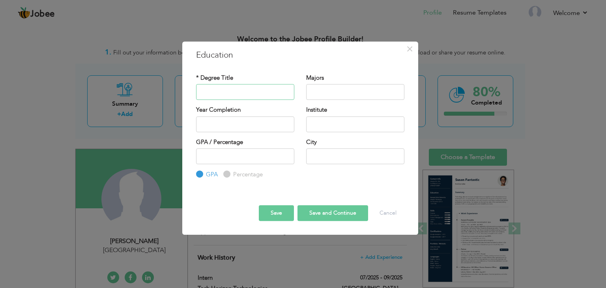
click at [241, 90] on input "text" at bounding box center [245, 92] width 98 height 16
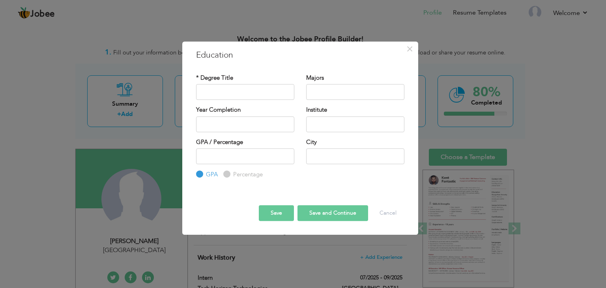
click at [231, 176] on label "Percentage" at bounding box center [247, 174] width 32 height 8
click at [228, 176] on input "Percentage" at bounding box center [225, 174] width 5 height 5
radio input "true"
click at [200, 176] on input "GPA" at bounding box center [198, 174] width 5 height 5
radio input "true"
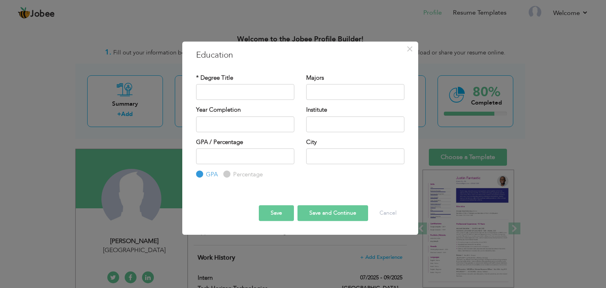
click at [224, 175] on input "Percentage" at bounding box center [225, 174] width 5 height 5
radio input "true"
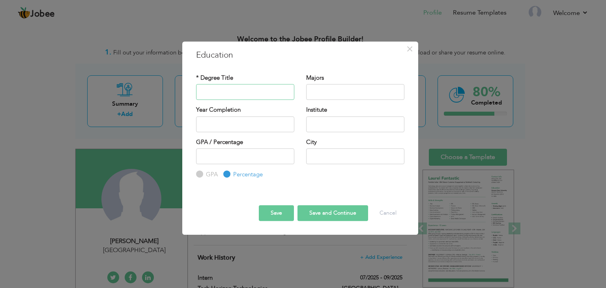
click at [234, 95] on input "text" at bounding box center [245, 92] width 98 height 16
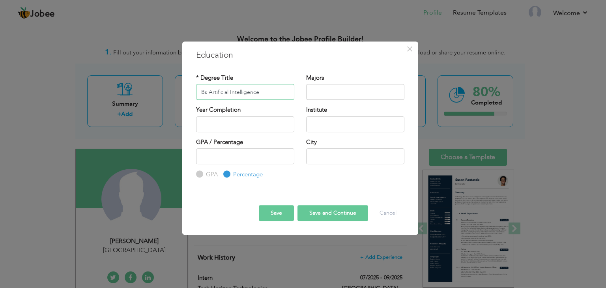
type input "Bs Artificial Intelligence"
click at [338, 86] on input "text" at bounding box center [355, 92] width 98 height 16
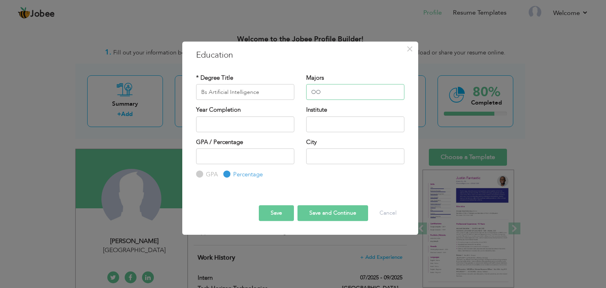
type input "O"
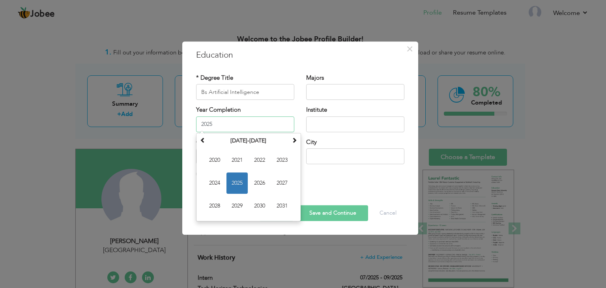
click at [250, 127] on input "2025" at bounding box center [245, 124] width 98 height 16
click at [259, 185] on span "2026" at bounding box center [259, 182] width 21 height 21
type input "2026"
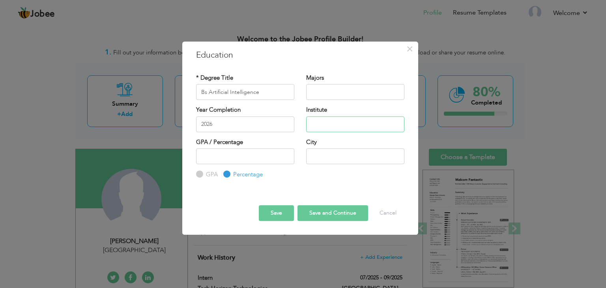
click at [332, 123] on input "text" at bounding box center [355, 124] width 98 height 16
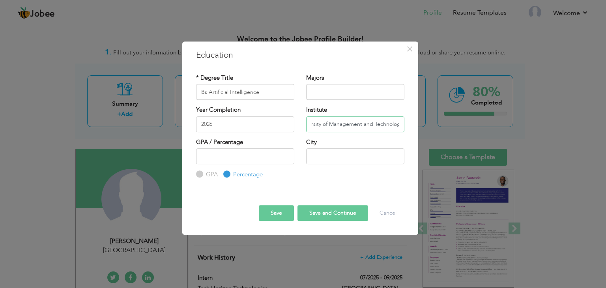
scroll to position [0, 16]
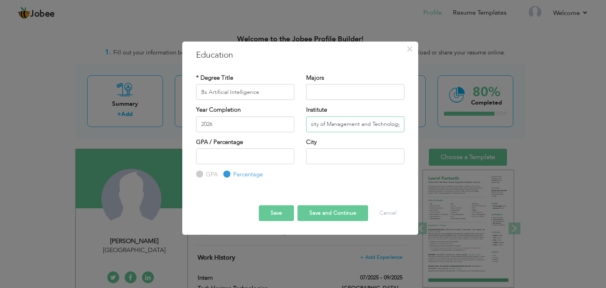
type input "University of Management and Technology"
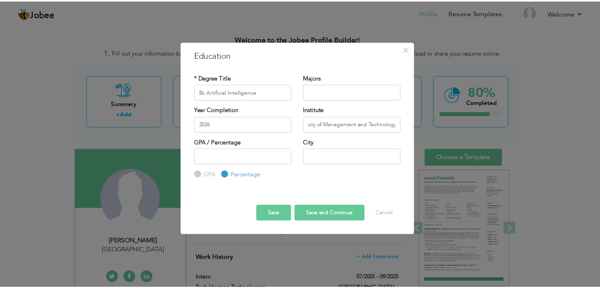
scroll to position [0, 0]
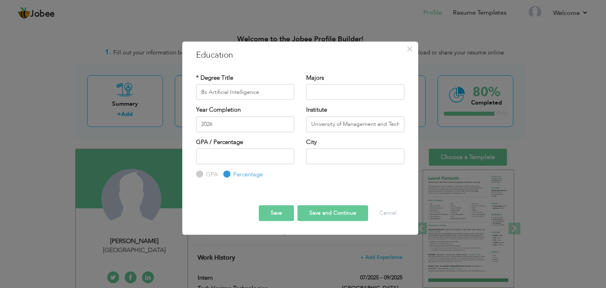
click at [200, 174] on input "GPA" at bounding box center [198, 174] width 5 height 5
radio input "true"
click at [221, 156] on input "number" at bounding box center [245, 156] width 98 height 16
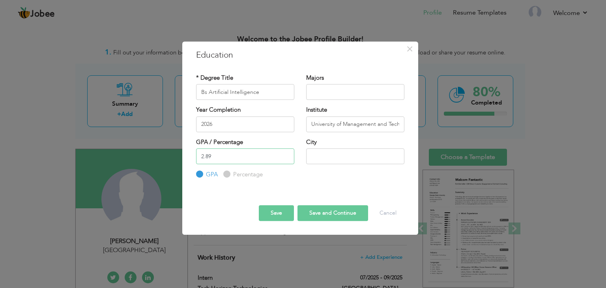
type input "2.89"
click at [337, 153] on input "text" at bounding box center [355, 156] width 98 height 16
type input "Lahore"
click at [270, 210] on button "Save" at bounding box center [276, 213] width 35 height 16
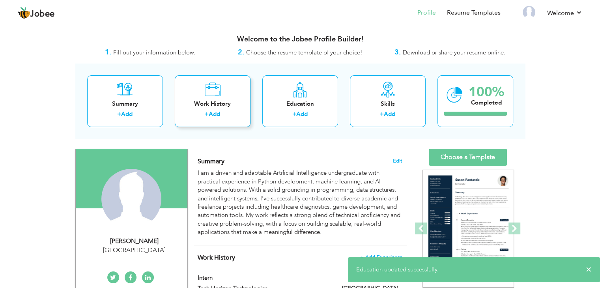
click at [222, 114] on div "+ Add" at bounding box center [212, 115] width 63 height 10
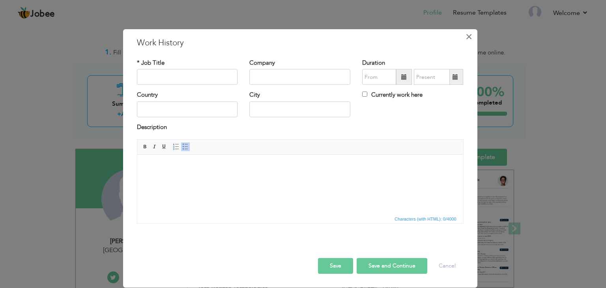
click at [470, 39] on span "×" at bounding box center [468, 37] width 7 height 14
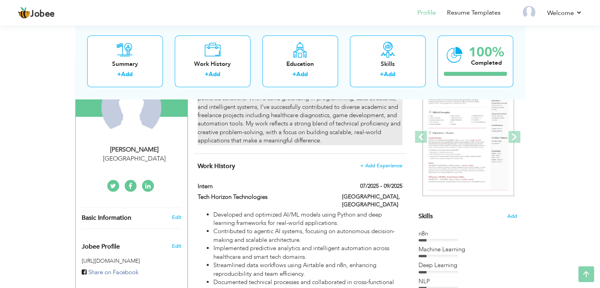
scroll to position [125, 0]
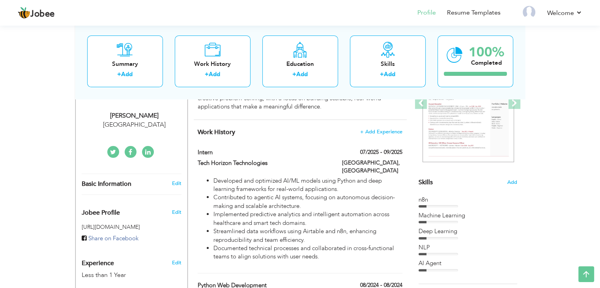
click at [147, 153] on icon at bounding box center [148, 152] width 6 height 6
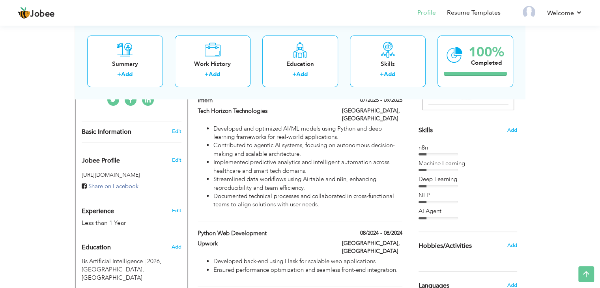
scroll to position [179, 0]
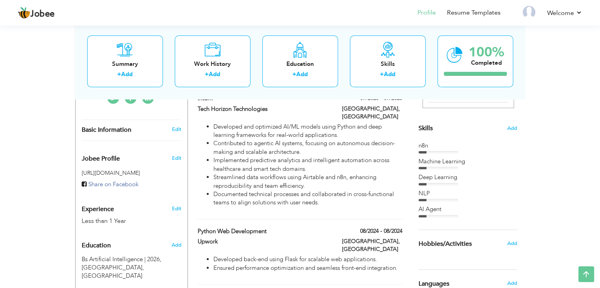
click at [447, 193] on div "NLP" at bounding box center [468, 193] width 99 height 8
click at [435, 151] on div at bounding box center [438, 152] width 39 height 2
click at [403, 75] on div "+ Add" at bounding box center [387, 76] width 63 height 10
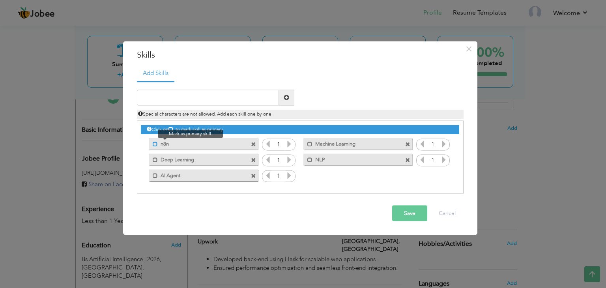
click at [155, 146] on span at bounding box center [155, 144] width 5 height 5
click at [158, 158] on label "Deep Learning" at bounding box center [198, 159] width 80 height 10
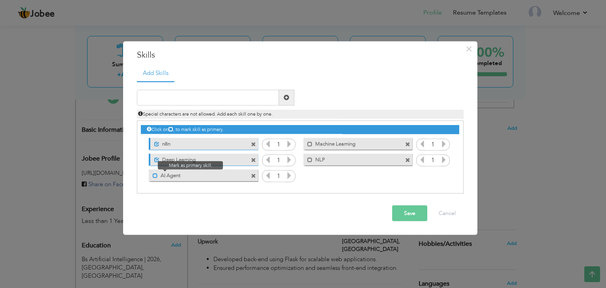
click at [156, 176] on span at bounding box center [155, 175] width 5 height 5
click at [309, 159] on span at bounding box center [309, 159] width 5 height 5
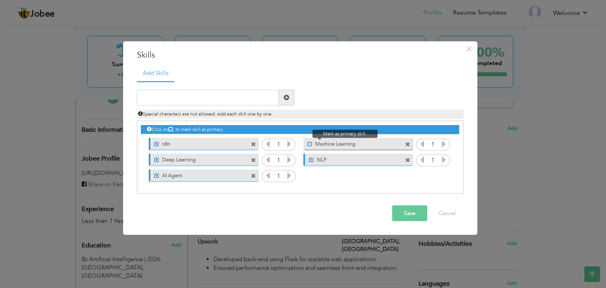
click at [308, 142] on span at bounding box center [309, 144] width 5 height 5
click at [203, 98] on input "text" at bounding box center [208, 98] width 142 height 16
type input "Robotics"
click at [286, 97] on span at bounding box center [287, 98] width 6 height 6
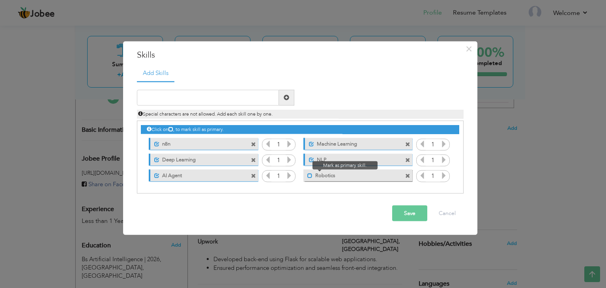
click at [311, 173] on span at bounding box center [309, 175] width 5 height 5
click at [410, 212] on button "Save" at bounding box center [409, 213] width 35 height 16
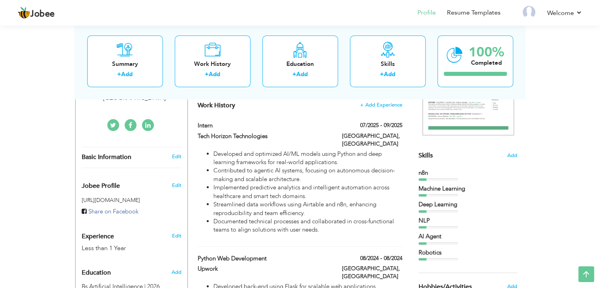
scroll to position [151, 0]
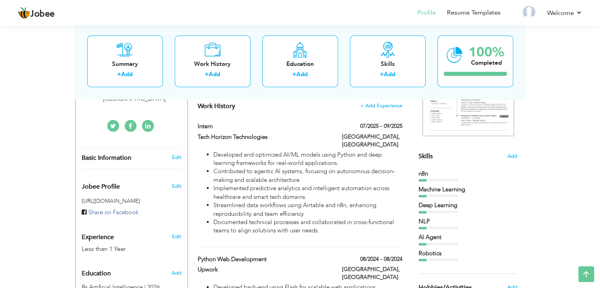
click at [130, 123] on icon at bounding box center [131, 126] width 4 height 6
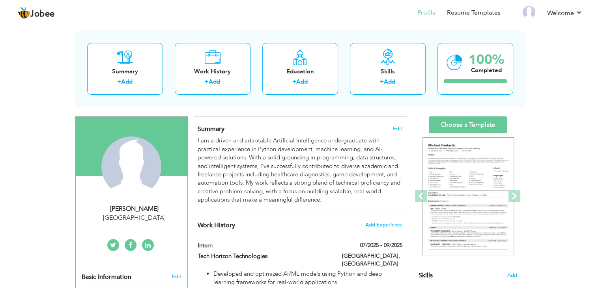
scroll to position [41, 0]
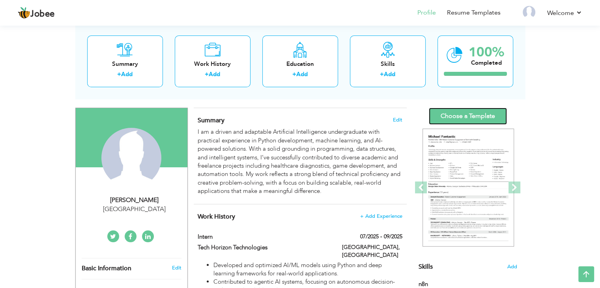
click at [488, 120] on link "Choose a Template" at bounding box center [468, 116] width 78 height 17
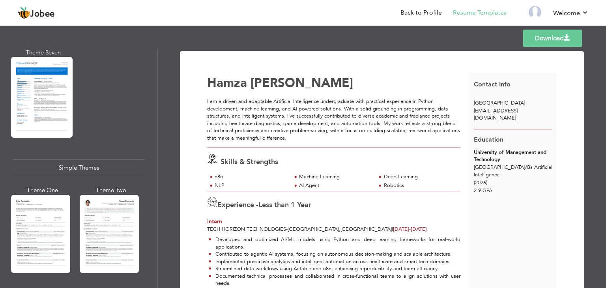
scroll to position [1280, 0]
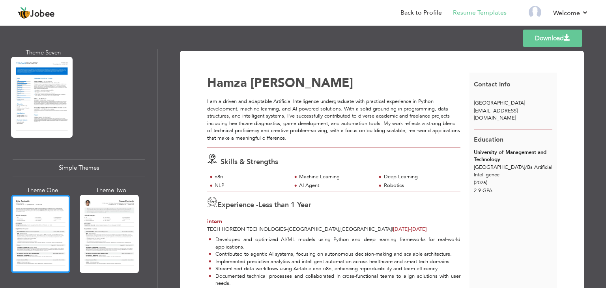
click at [52, 212] on div at bounding box center [40, 234] width 59 height 78
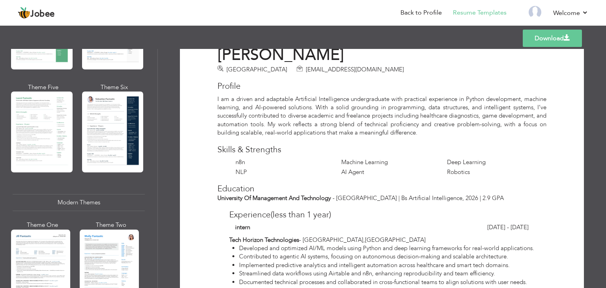
scroll to position [0, 0]
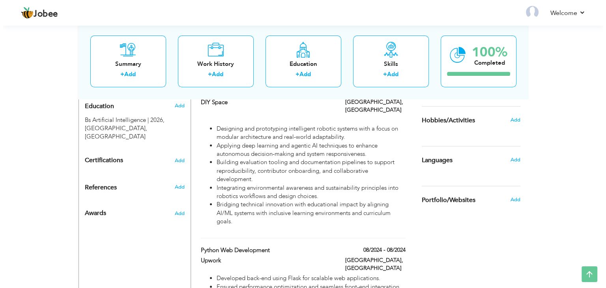
scroll to position [320, 0]
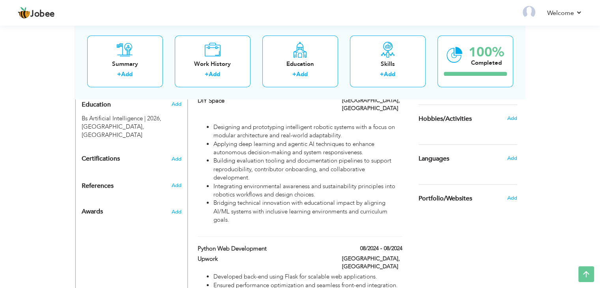
click at [176, 162] on div "Certifications Add" at bounding box center [132, 158] width 112 height 15
click at [176, 157] on span "Add" at bounding box center [176, 159] width 10 height 6
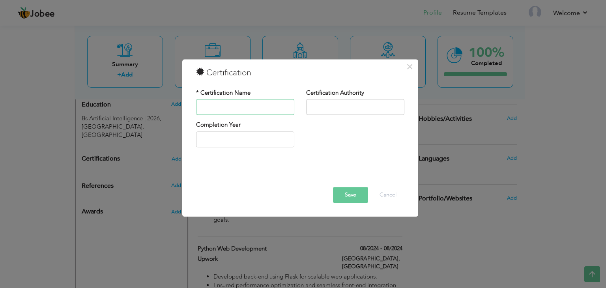
click at [254, 109] on input "text" at bounding box center [245, 107] width 98 height 16
click at [253, 112] on input "text" at bounding box center [245, 107] width 98 height 16
click at [238, 107] on input "NLP-Building Your Own Chatbot" at bounding box center [245, 107] width 98 height 16
type input "NLP-Building your own chatbots using AI"
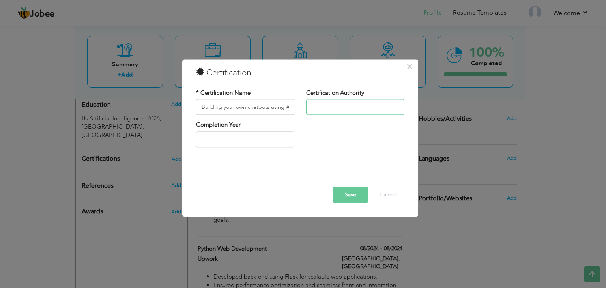
scroll to position [0, 0]
click at [339, 104] on input "text" at bounding box center [355, 107] width 98 height 16
type input "Udemy"
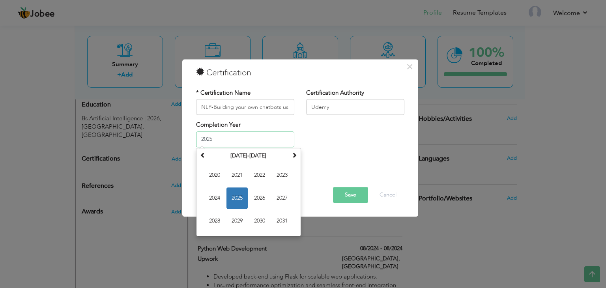
click at [257, 138] on input "2025" at bounding box center [245, 139] width 98 height 16
click at [225, 135] on input "2025" at bounding box center [245, 139] width 98 height 16
click at [219, 198] on span "2024" at bounding box center [214, 197] width 21 height 21
type input "2024"
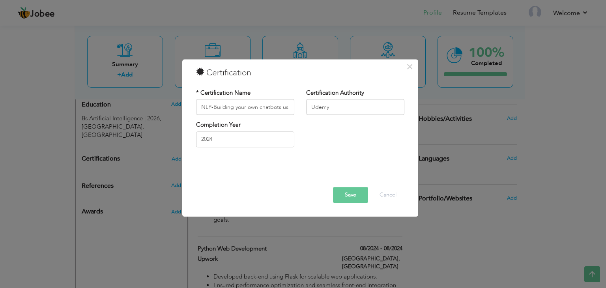
click at [355, 196] on button "Save" at bounding box center [350, 195] width 35 height 16
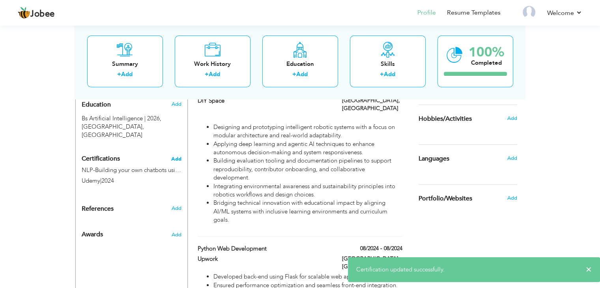
click at [179, 159] on span "Add" at bounding box center [176, 159] width 10 height 6
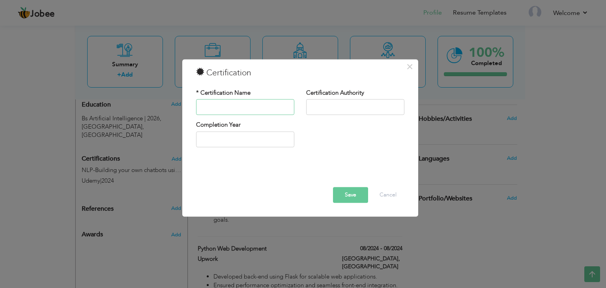
click at [223, 107] on input "text" at bounding box center [245, 107] width 98 height 16
paste input "Develop natural language processing solutions with Azure AI Services"
type input "Develop natural language processing solutions with Azure AI Services"
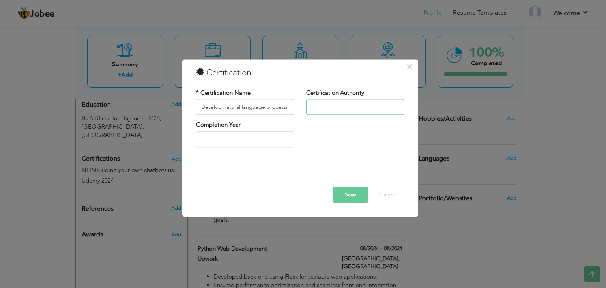
click at [335, 107] on input "text" at bounding box center [355, 107] width 98 height 16
type input "Microsoft"
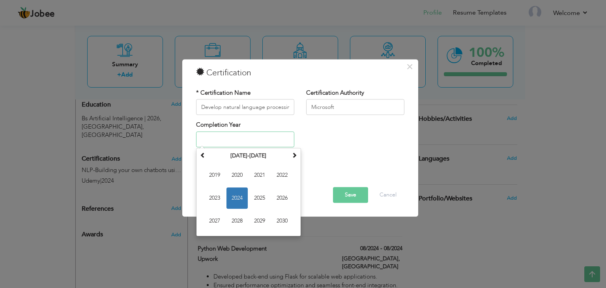
click at [249, 141] on input "text" at bounding box center [245, 139] width 98 height 16
click at [256, 197] on span "2025" at bounding box center [259, 197] width 21 height 21
type input "2025"
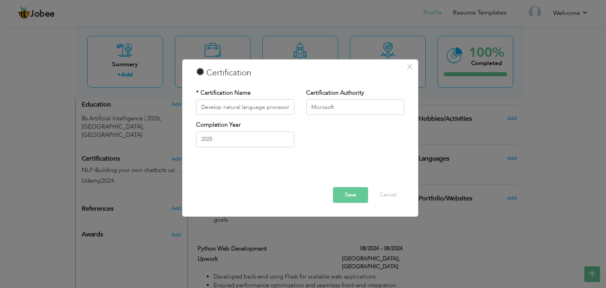
click at [356, 195] on button "Save" at bounding box center [350, 195] width 35 height 16
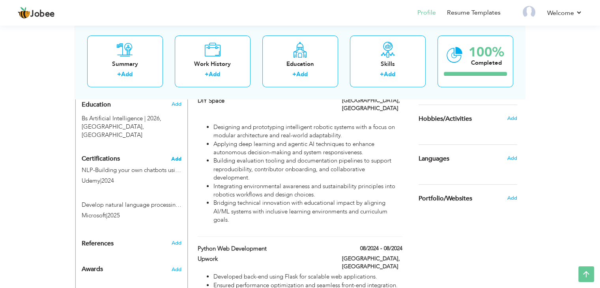
click at [176, 156] on span "Add" at bounding box center [176, 159] width 10 height 6
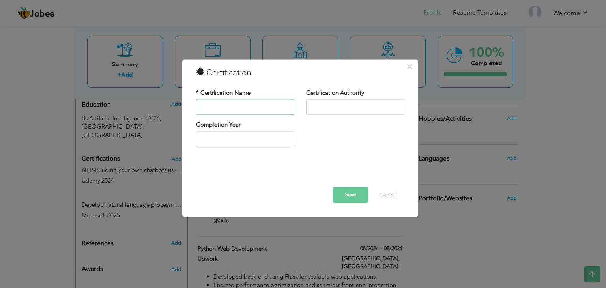
paste input "Fundamentals of Azure AI services"
type input "Fundamentals of Azure AI services"
click at [343, 108] on input "text" at bounding box center [355, 107] width 98 height 16
type input "Microsoft"
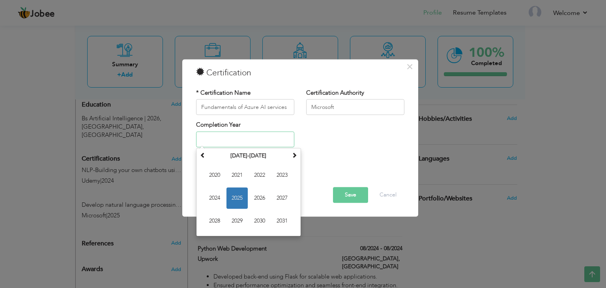
click at [239, 136] on input "text" at bounding box center [245, 139] width 98 height 16
click at [212, 202] on span "2024" at bounding box center [214, 197] width 21 height 21
type input "2024"
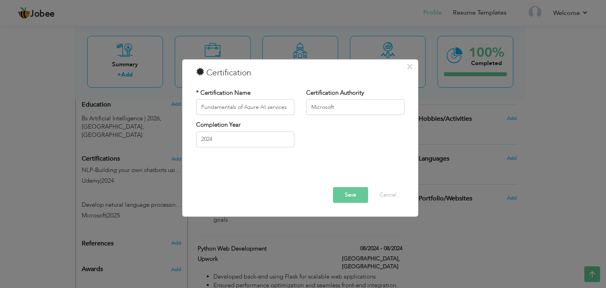
click at [360, 196] on button "Save" at bounding box center [350, 195] width 35 height 16
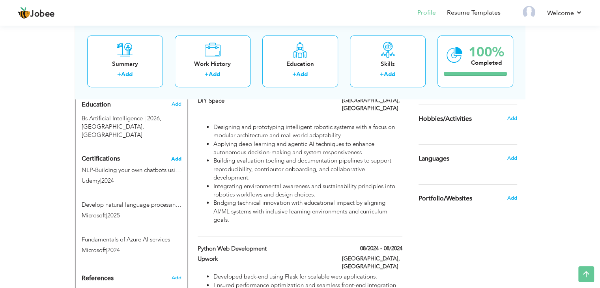
click at [178, 157] on span "Add" at bounding box center [176, 159] width 10 height 6
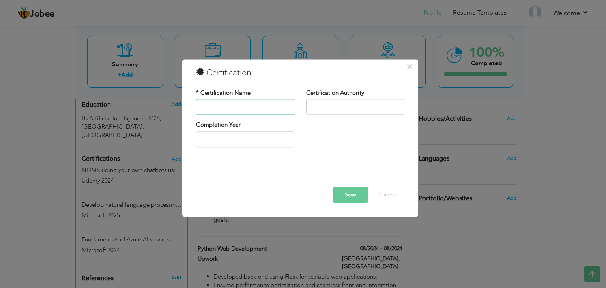
click at [221, 107] on input "text" at bounding box center [245, 107] width 98 height 16
type input "Microsoft Learn Student Ambassador"
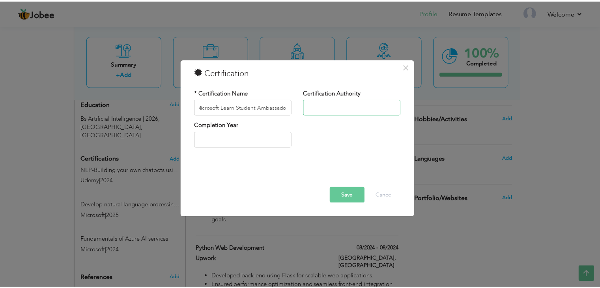
scroll to position [0, 0]
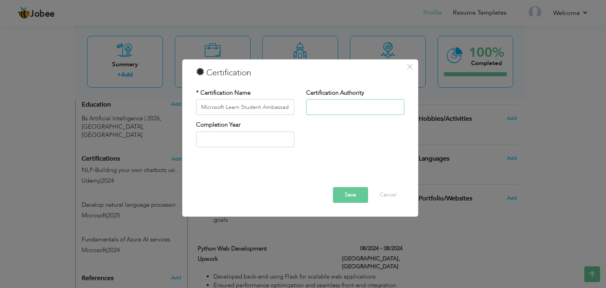
click at [352, 103] on input "text" at bounding box center [355, 107] width 98 height 16
type input "Microsoft"
click at [259, 139] on input "text" at bounding box center [245, 139] width 98 height 16
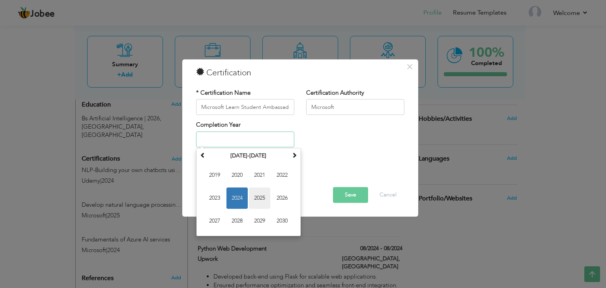
click at [263, 194] on span "2025" at bounding box center [259, 197] width 21 height 21
type input "2025"
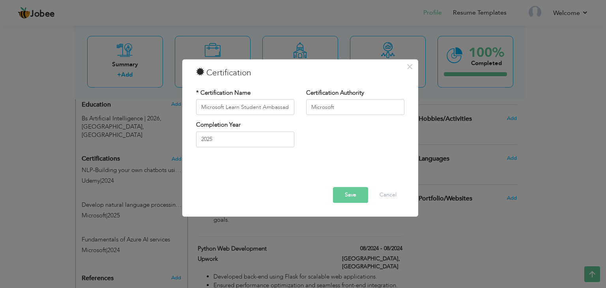
click at [352, 197] on button "Save" at bounding box center [350, 195] width 35 height 16
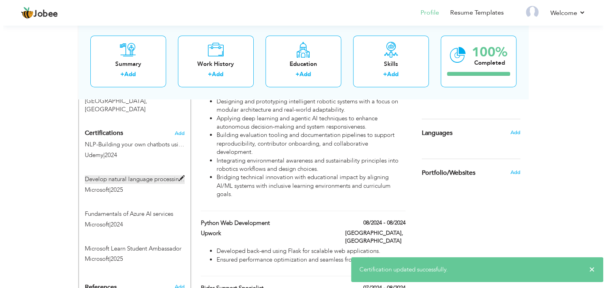
scroll to position [344, 0]
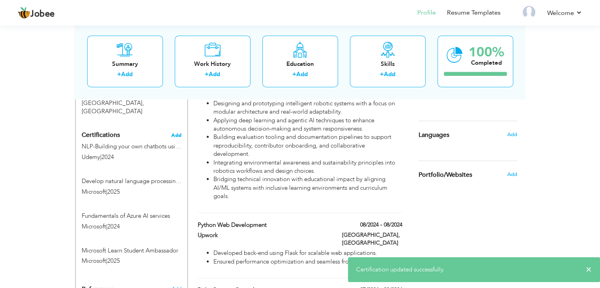
click at [177, 133] on span "Add" at bounding box center [176, 136] width 10 height 6
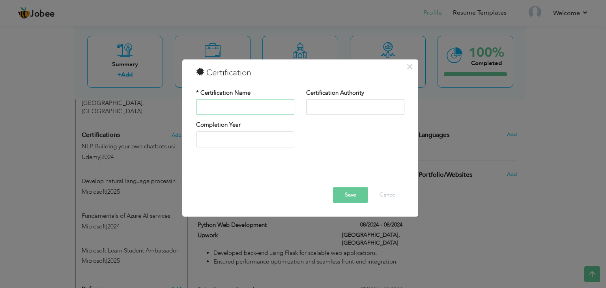
paste input "Gen AI for Business Leaders"
type input "Gen AI for Business Leaders"
click at [342, 105] on input "text" at bounding box center [355, 107] width 98 height 16
type input "Coursera"
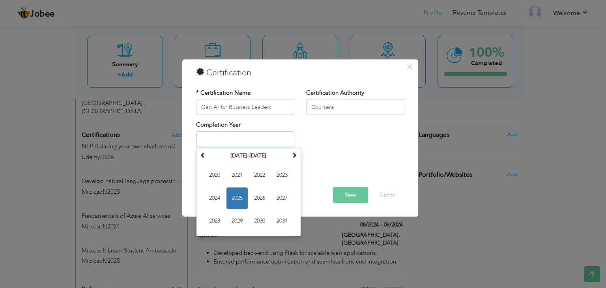
click at [230, 135] on input "text" at bounding box center [245, 139] width 98 height 16
click at [217, 193] on span "2024" at bounding box center [214, 197] width 21 height 21
type input "2024"
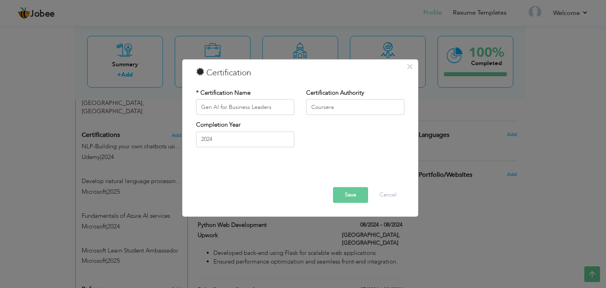
click at [351, 193] on button "Save" at bounding box center [350, 195] width 35 height 16
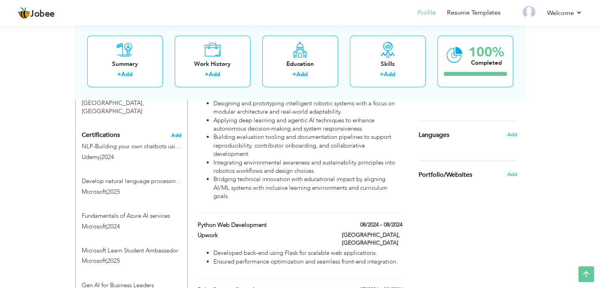
click at [176, 133] on span "Add" at bounding box center [176, 136] width 10 height 6
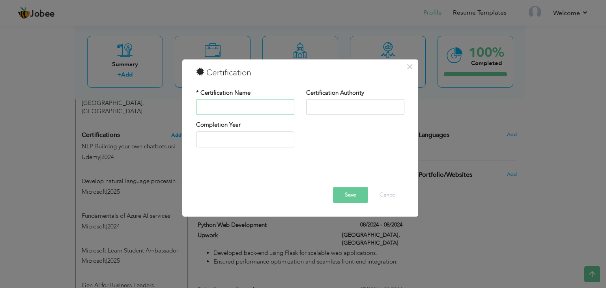
paste input "Business Analysis & Project Management"
type input "Business Analysis & Project Management"
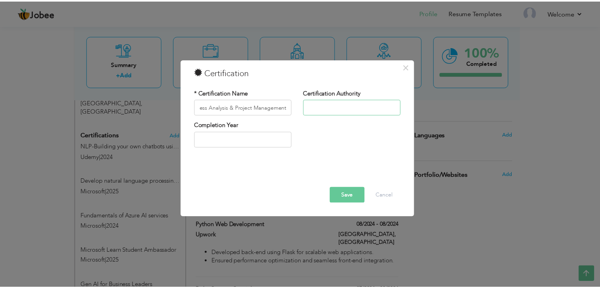
scroll to position [0, 0]
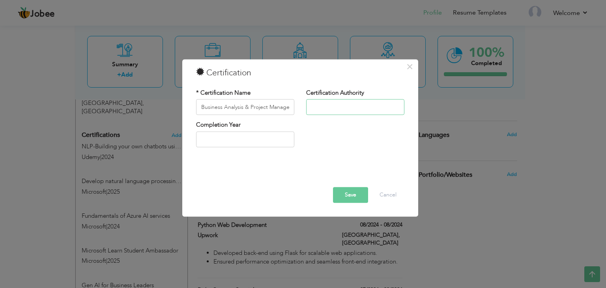
click at [329, 108] on input "text" at bounding box center [355, 107] width 98 height 16
type input "Coursera"
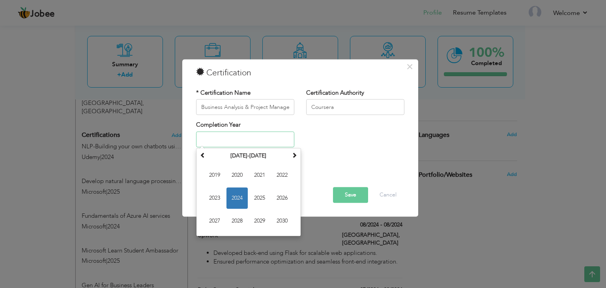
click at [226, 141] on input "text" at bounding box center [245, 139] width 98 height 16
click at [256, 196] on span "2025" at bounding box center [259, 197] width 21 height 21
type input "2025"
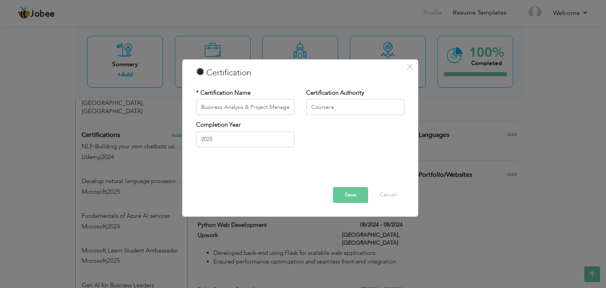
click at [358, 191] on button "Save" at bounding box center [350, 195] width 35 height 16
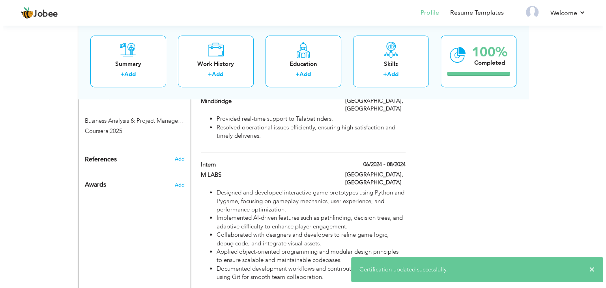
scroll to position [548, 0]
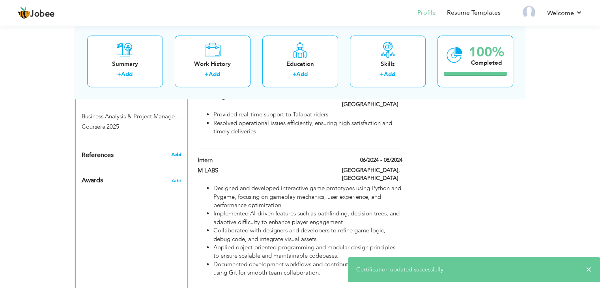
click at [177, 153] on span "Add" at bounding box center [176, 154] width 10 height 7
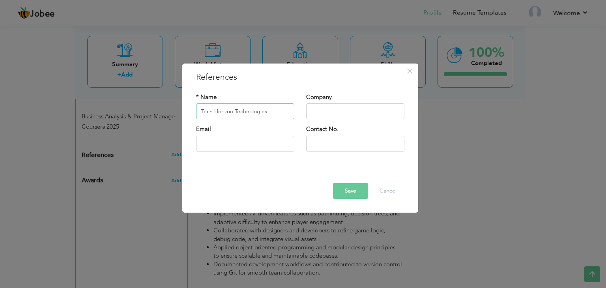
type input "Tech Horizon Technologies"
click at [413, 75] on button "×" at bounding box center [410, 71] width 13 height 13
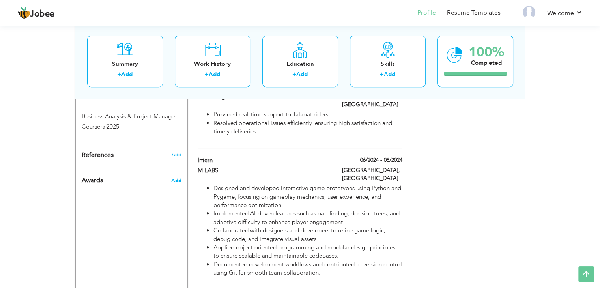
click at [176, 183] on span "Add" at bounding box center [176, 180] width 10 height 7
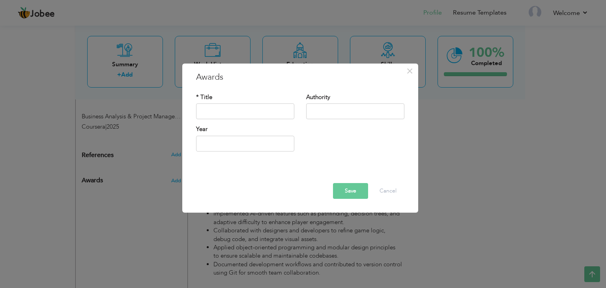
click at [137, 165] on div "× Awards * Title Authority Year" at bounding box center [303, 144] width 606 height 288
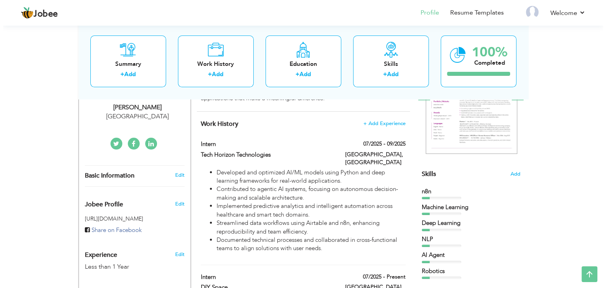
scroll to position [136, 0]
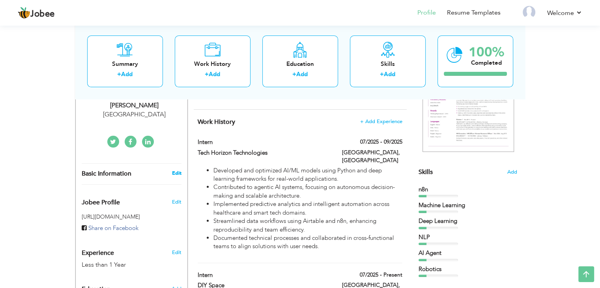
click at [179, 173] on link "Edit" at bounding box center [176, 173] width 9 height 7
type input "Hamza"
type input "[PERSON_NAME]"
select select "number:166"
select select "number:2"
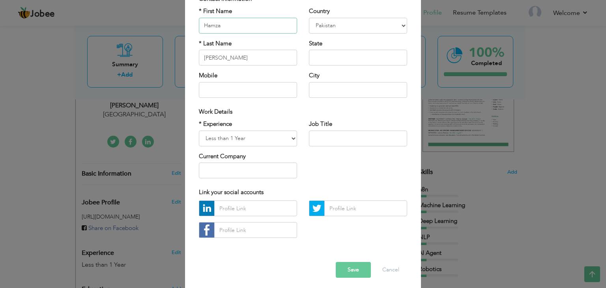
scroll to position [68, 0]
click at [253, 206] on input "text" at bounding box center [255, 208] width 83 height 16
paste input "[DOMAIN_NAME][URL]"
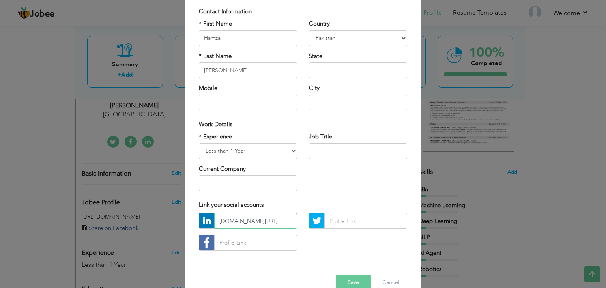
scroll to position [71, 0]
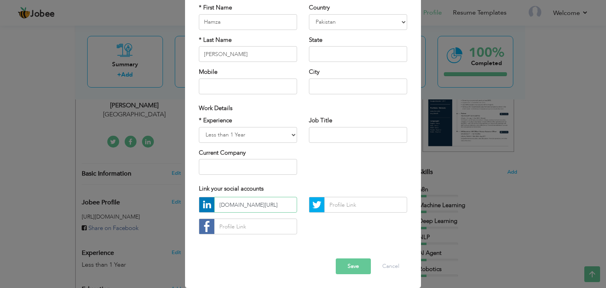
type input "[DOMAIN_NAME][URL]"
click at [345, 204] on input "text" at bounding box center [365, 205] width 83 height 16
paste input "[URL][DOMAIN_NAME]"
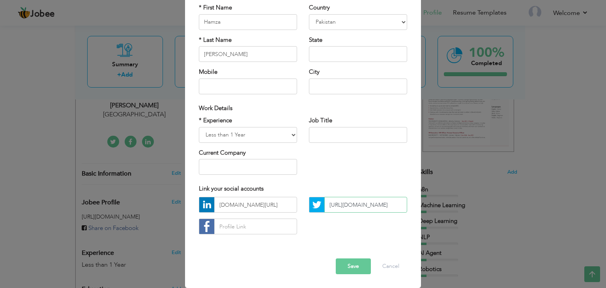
scroll to position [0, 20]
type input "[URL][DOMAIN_NAME]"
click at [330, 137] on input "text" at bounding box center [358, 135] width 98 height 16
type input "Intern"
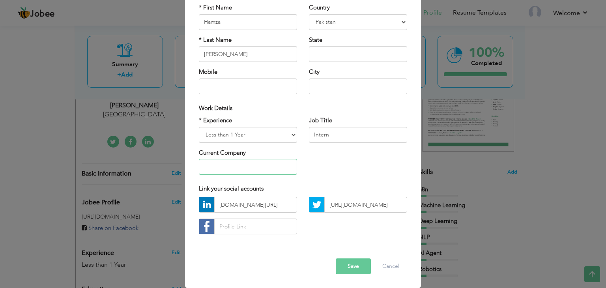
click at [256, 171] on input "text" at bounding box center [248, 167] width 98 height 16
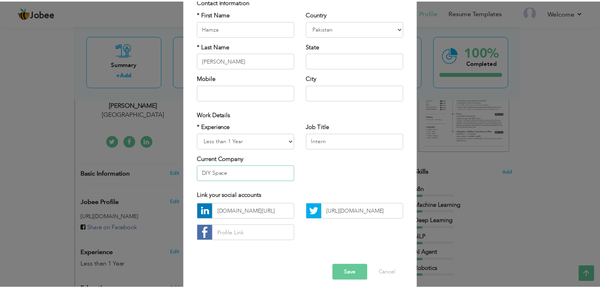
scroll to position [71, 0]
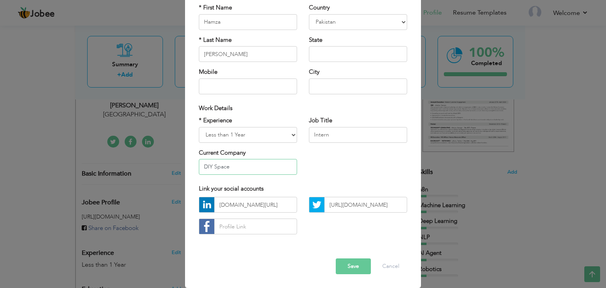
type input "DIY Space"
click at [351, 264] on button "Save" at bounding box center [353, 266] width 35 height 16
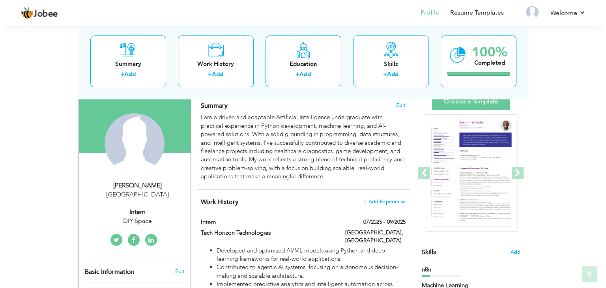
scroll to position [60, 0]
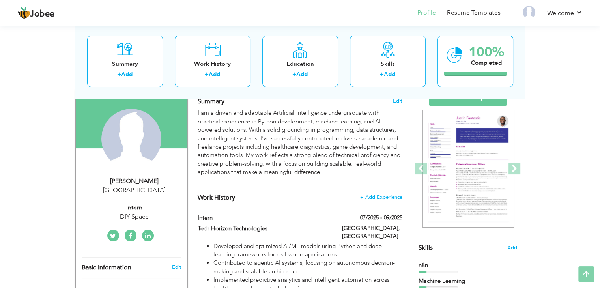
click at [120, 213] on div "DIY Space" at bounding box center [135, 216] width 106 height 9
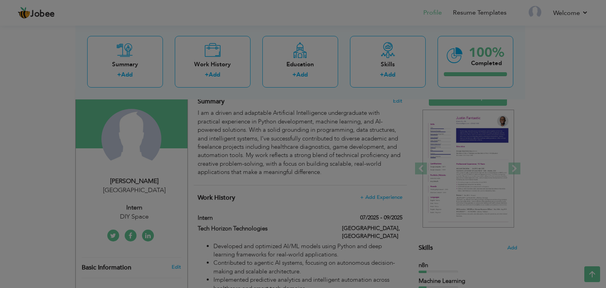
scroll to position [0, 0]
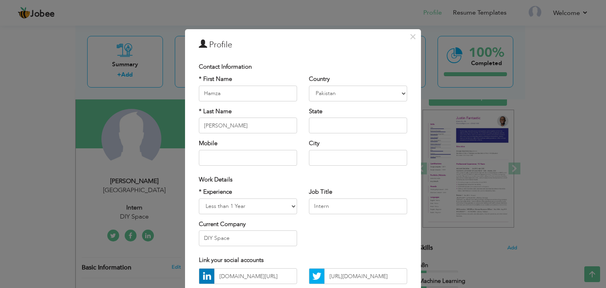
click at [91, 217] on div "× Profile Contact Information * First Name Hamza * Last Name [PERSON_NAME]" at bounding box center [303, 144] width 606 height 288
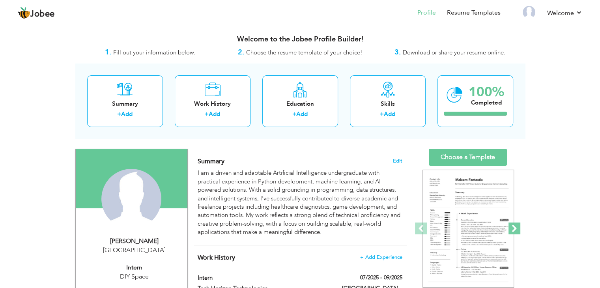
click at [514, 230] on span at bounding box center [514, 228] width 12 height 12
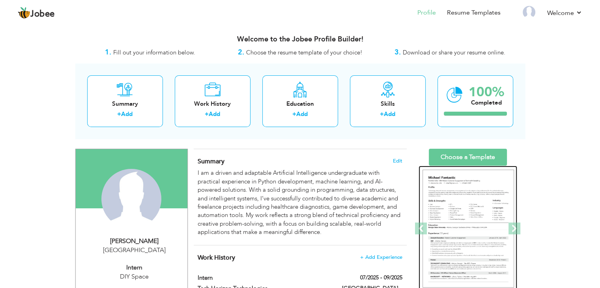
click at [475, 226] on img at bounding box center [468, 229] width 92 height 118
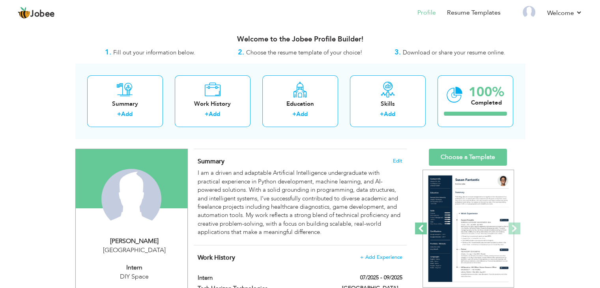
click at [423, 228] on span at bounding box center [421, 228] width 12 height 12
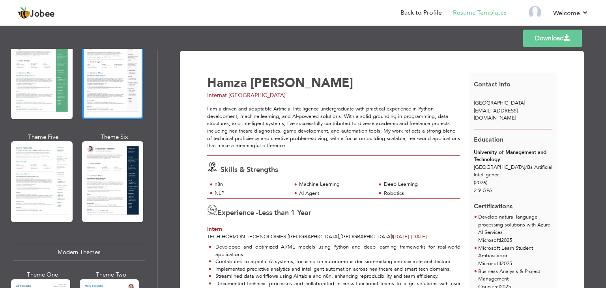
scroll to position [300, 0]
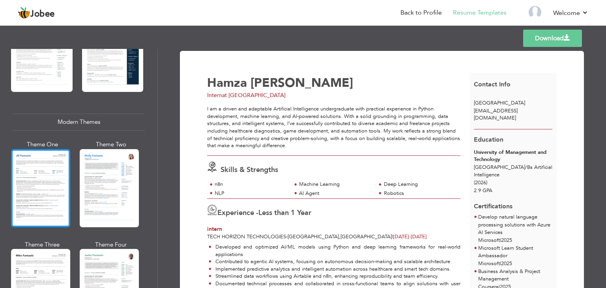
click at [36, 178] on div at bounding box center [40, 188] width 59 height 78
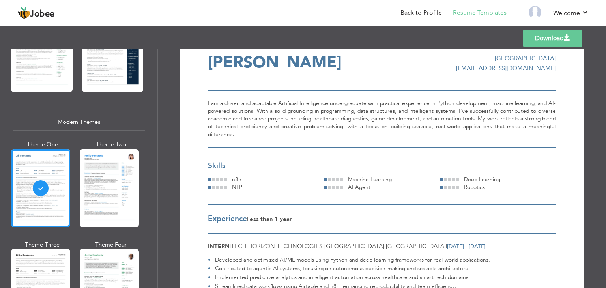
scroll to position [24, 0]
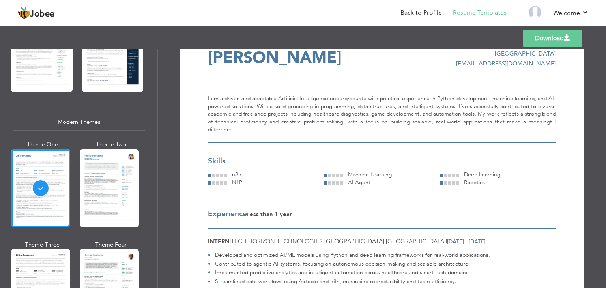
click at [220, 176] on span at bounding box center [221, 175] width 3 height 3
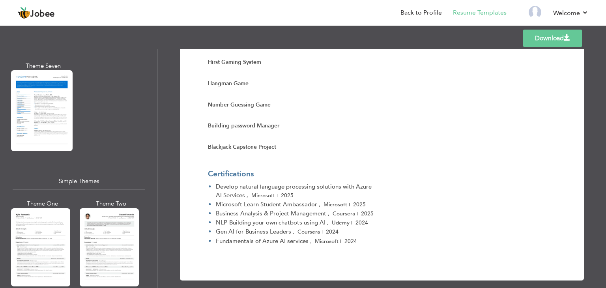
scroll to position [1269, 0]
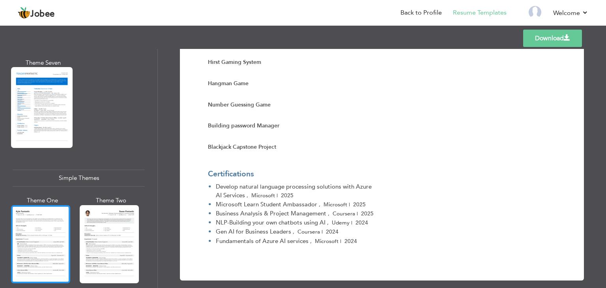
click at [49, 221] on div at bounding box center [40, 244] width 59 height 78
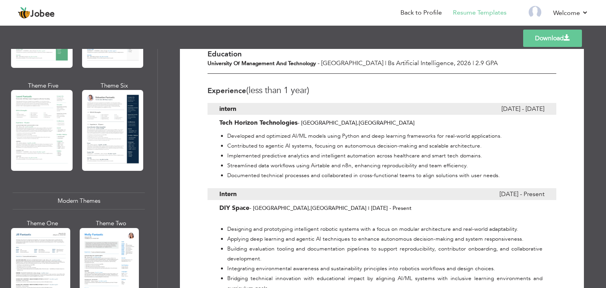
scroll to position [0, 0]
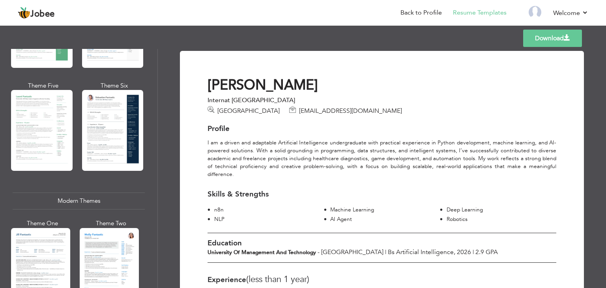
click at [555, 42] on link "Download" at bounding box center [552, 38] width 59 height 17
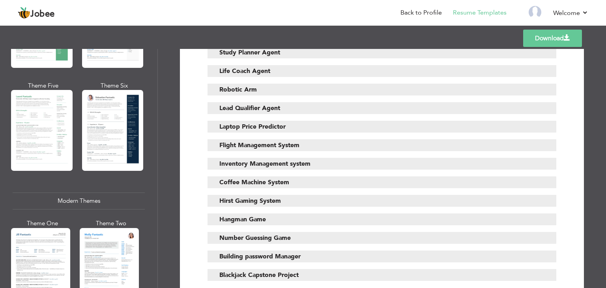
scroll to position [1001, 0]
